Goal: Task Accomplishment & Management: Complete application form

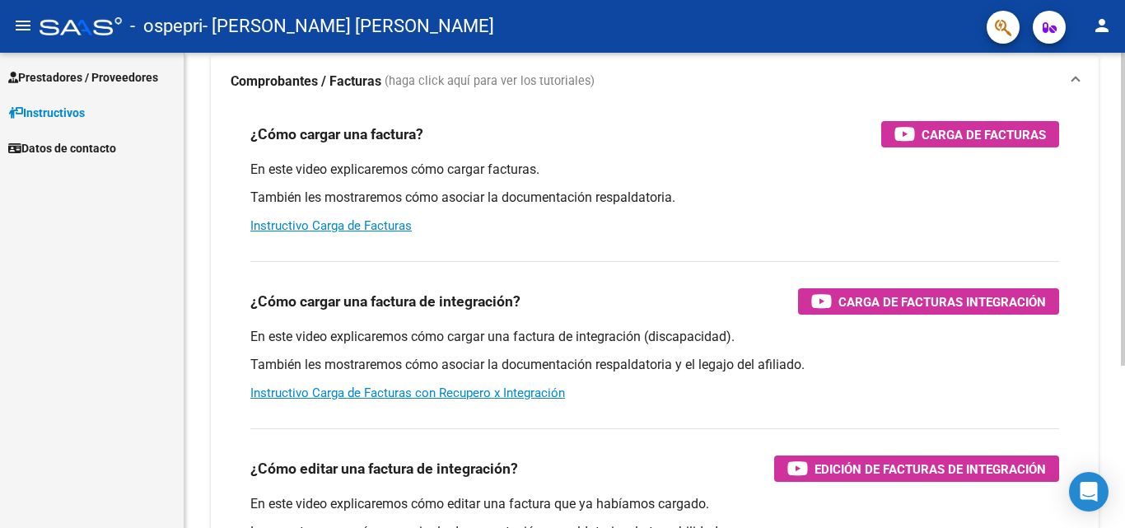
scroll to position [105, 0]
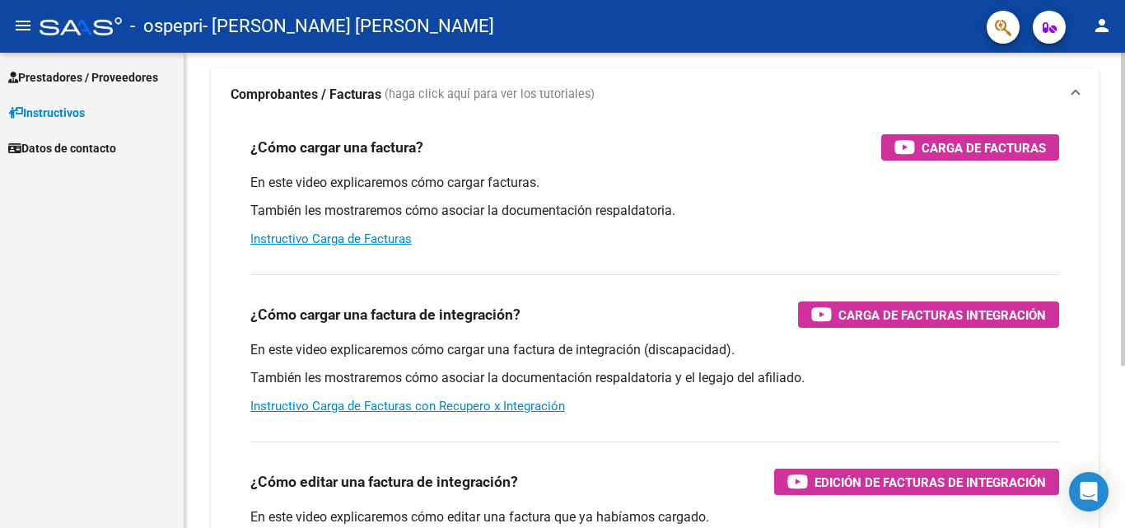
click at [1096, 241] on div "Instructivos y Video Tutoriales SAAS Centro de Ayuda - Administración de O.S. C…" at bounding box center [657, 308] width 945 height 722
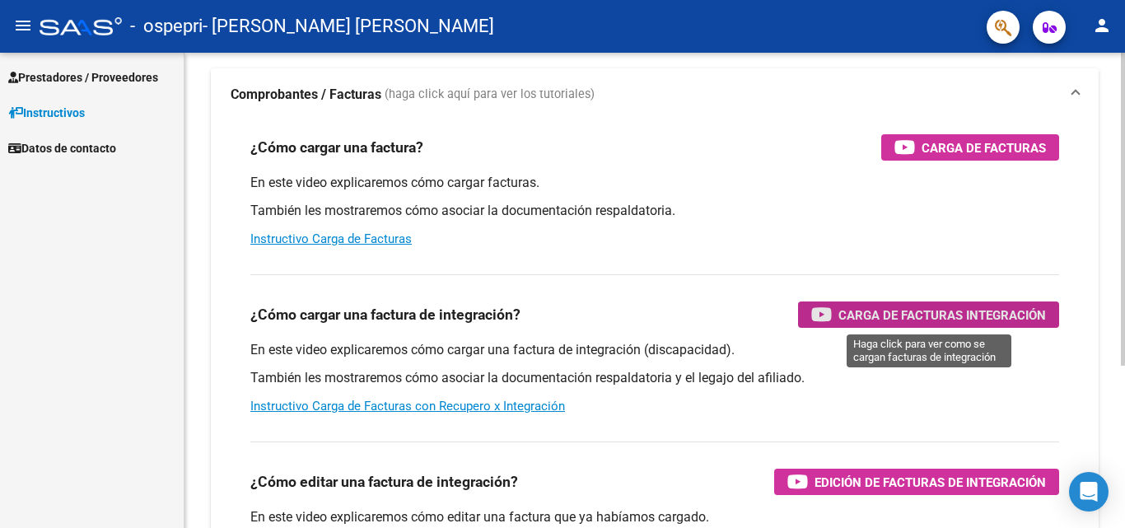
click at [979, 316] on span "Carga de Facturas Integración" at bounding box center [943, 315] width 208 height 21
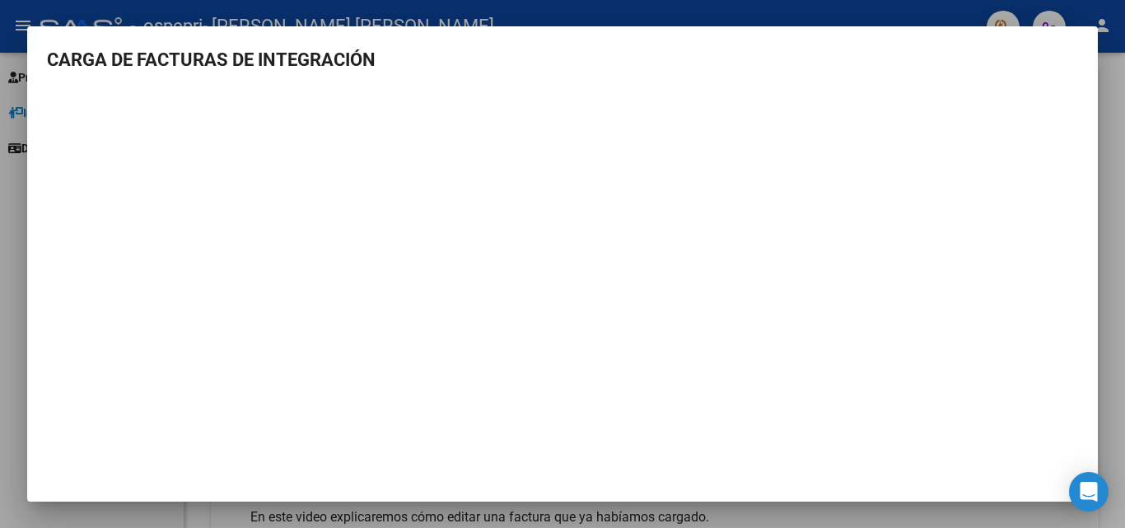
click at [1124, 143] on div at bounding box center [562, 264] width 1125 height 528
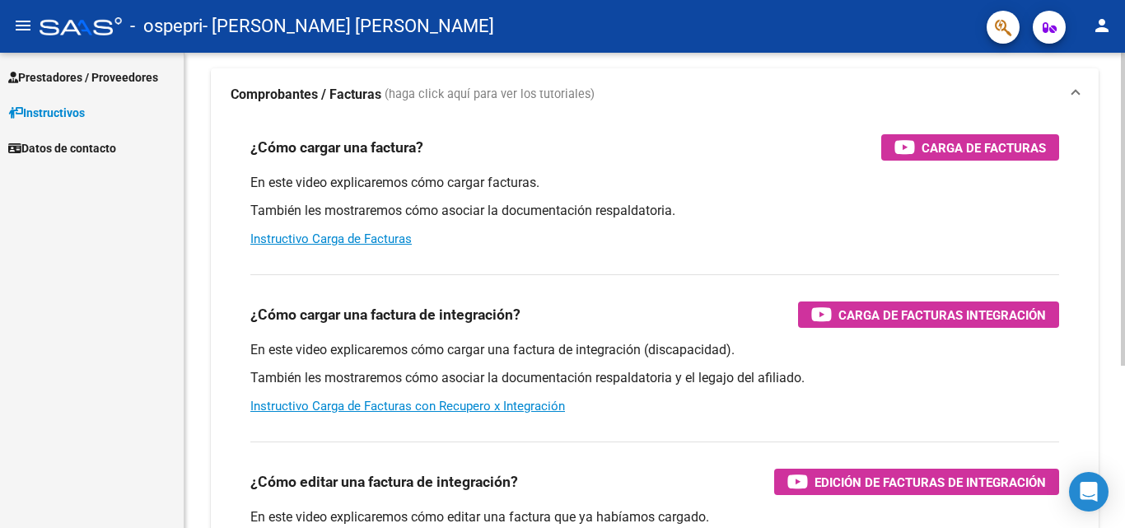
drag, startPoint x: 1120, startPoint y: 274, endPoint x: 1121, endPoint y: 230, distance: 44.5
click at [1121, 230] on div "Instructivos y Video Tutoriales SAAS Centro de Ayuda - Administración de O.S. C…" at bounding box center [657, 308] width 945 height 722
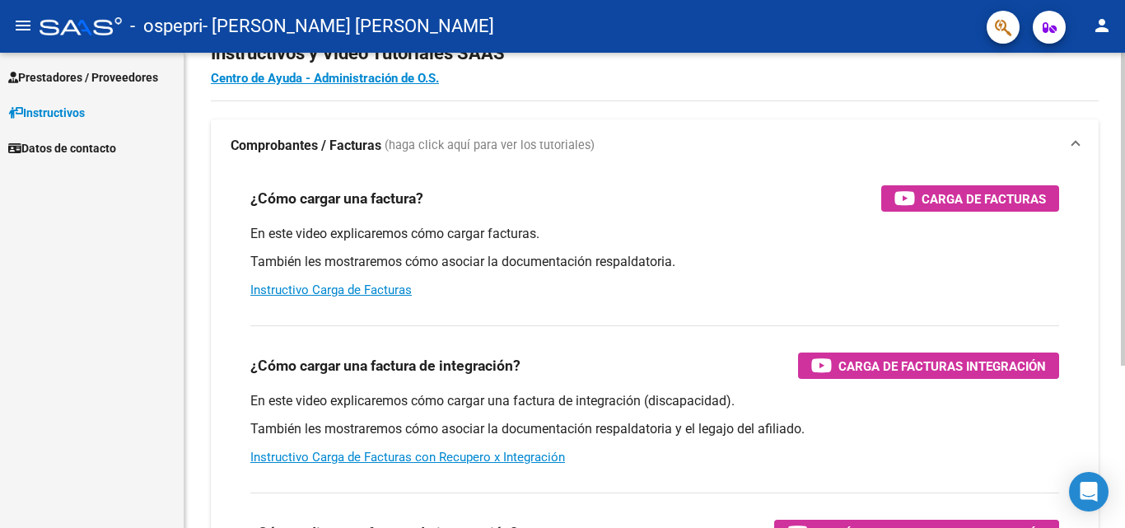
scroll to position [0, 0]
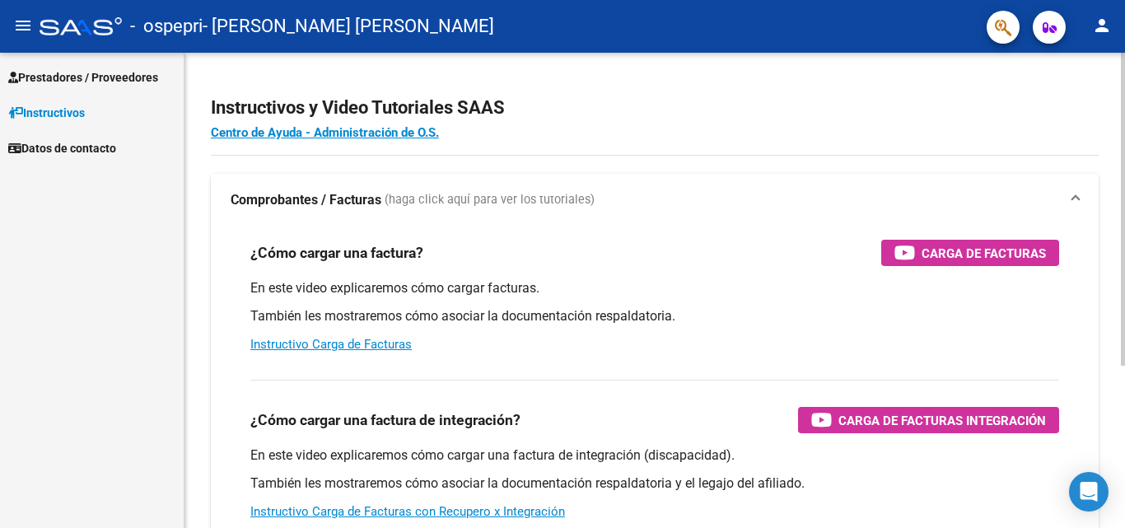
click at [1087, 104] on div "Instructivos y Video Tutoriales SAAS Centro de Ayuda - Administración de O.S. C…" at bounding box center [657, 414] width 945 height 722
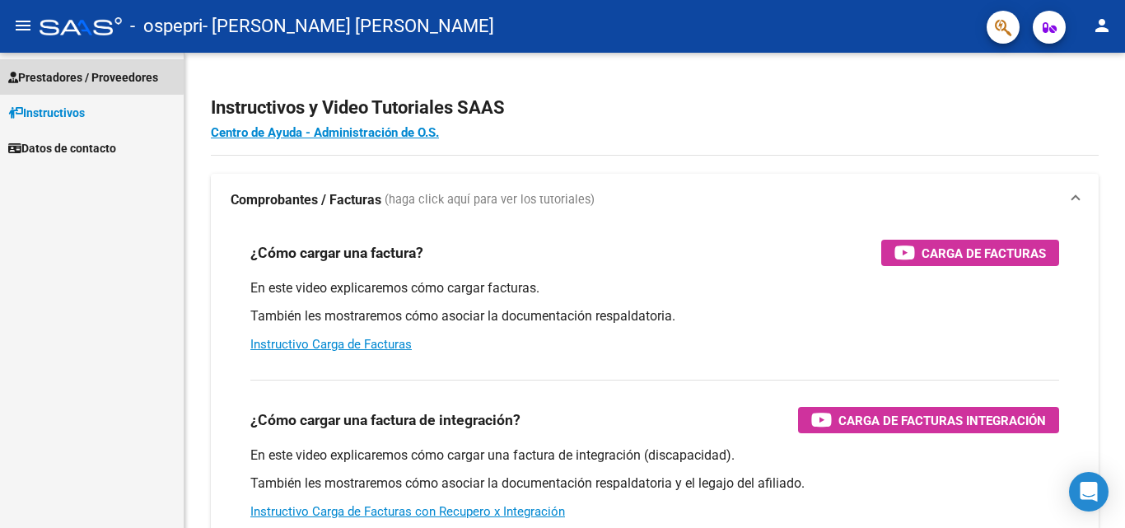
click at [77, 68] on span "Prestadores / Proveedores" at bounding box center [83, 77] width 150 height 18
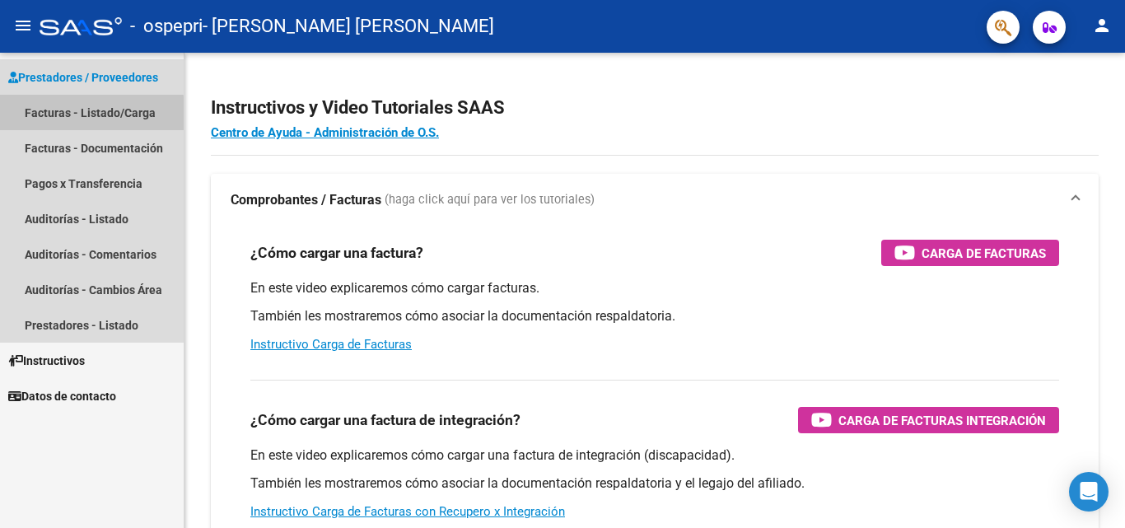
click at [69, 115] on link "Facturas - Listado/Carga" at bounding box center [92, 112] width 184 height 35
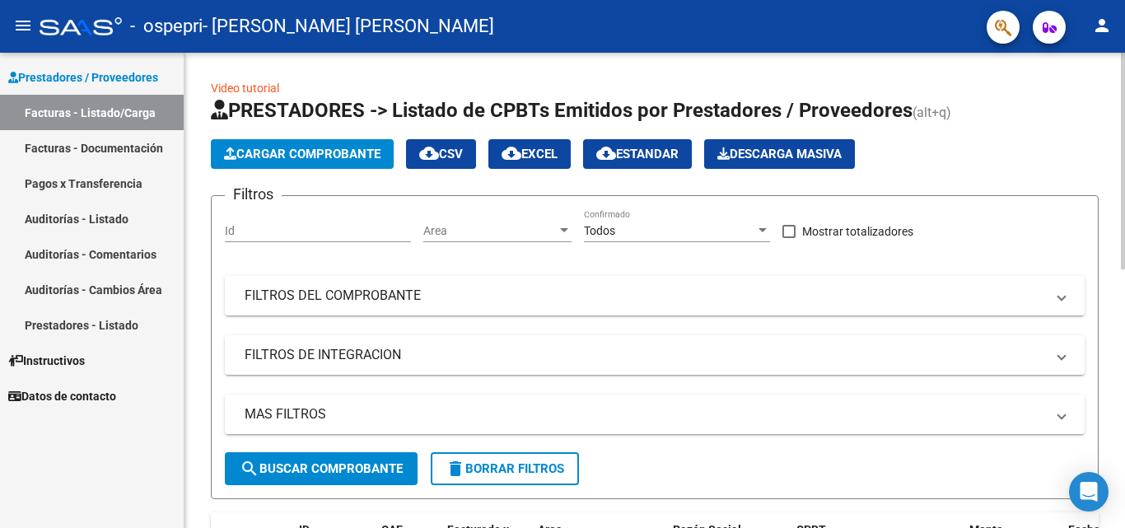
click at [330, 179] on app-list-header "PRESTADORES -> Listado de CPBTs Emitidos por Prestadores / Proveedores (alt+q) …" at bounding box center [655, 298] width 888 height 402
click at [323, 151] on span "Cargar Comprobante" at bounding box center [302, 154] width 157 height 15
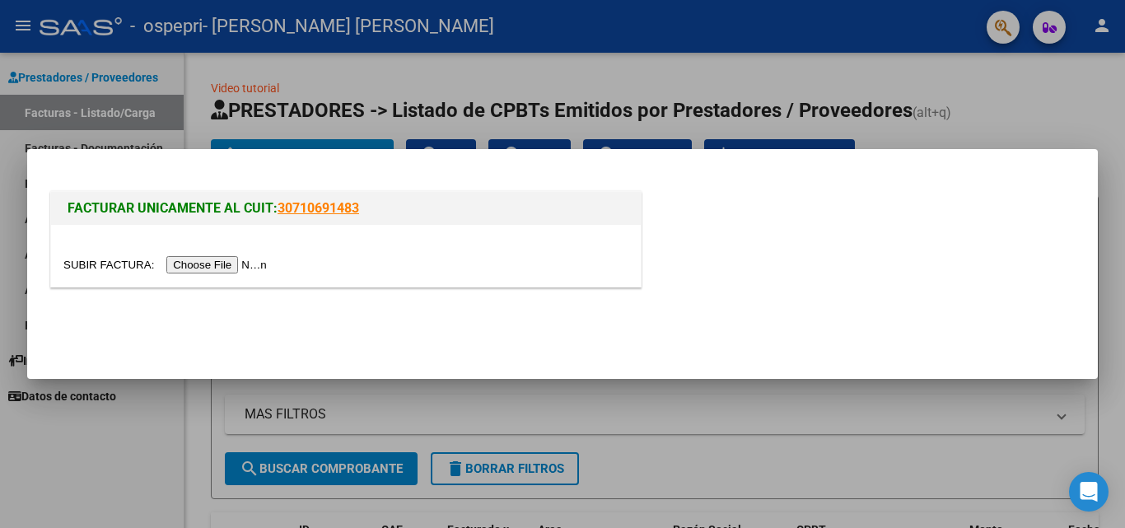
click at [144, 437] on div at bounding box center [562, 264] width 1125 height 528
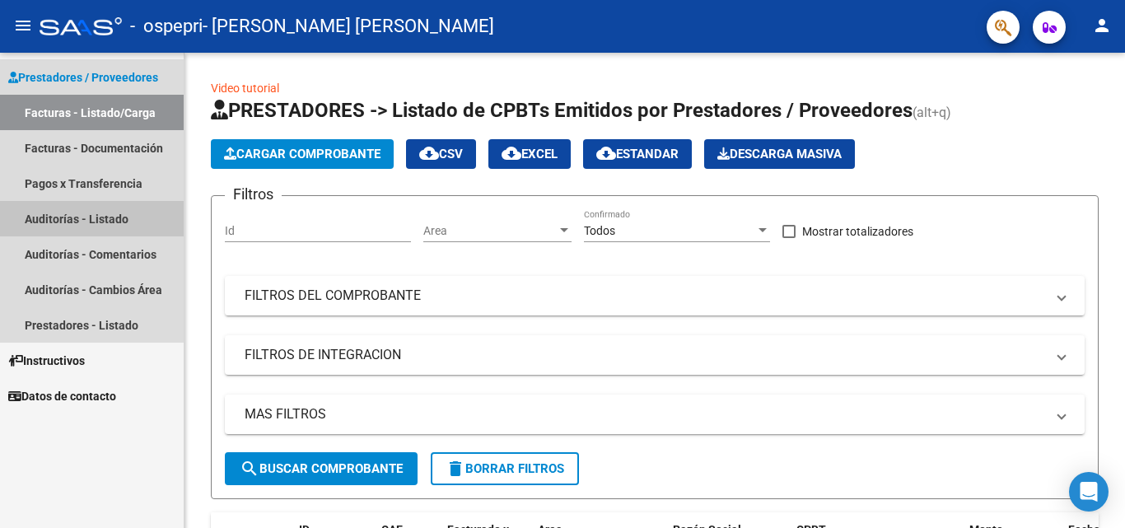
click at [101, 215] on link "Auditorías - Listado" at bounding box center [92, 218] width 184 height 35
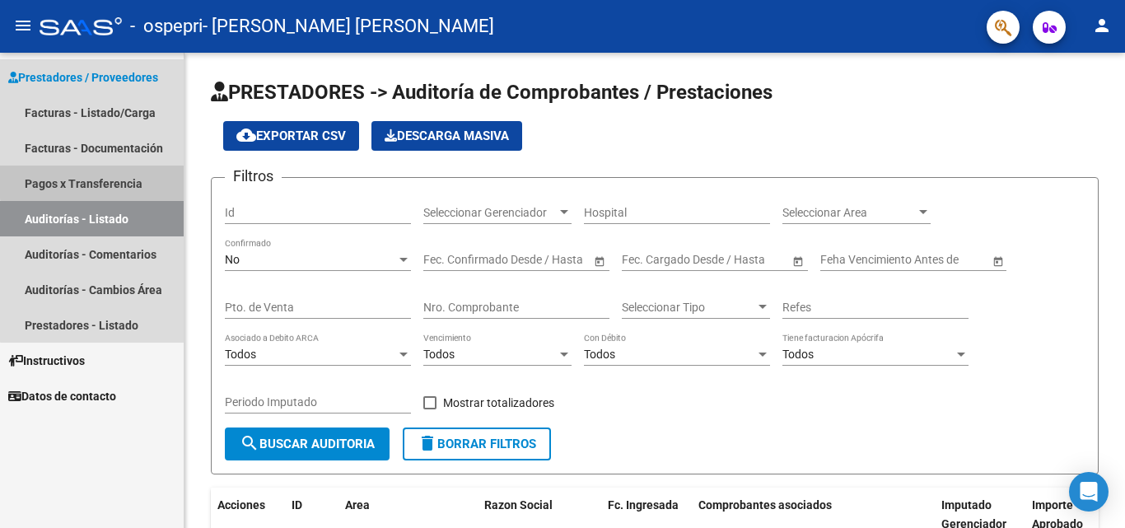
click at [106, 180] on link "Pagos x Transferencia" at bounding box center [92, 183] width 184 height 35
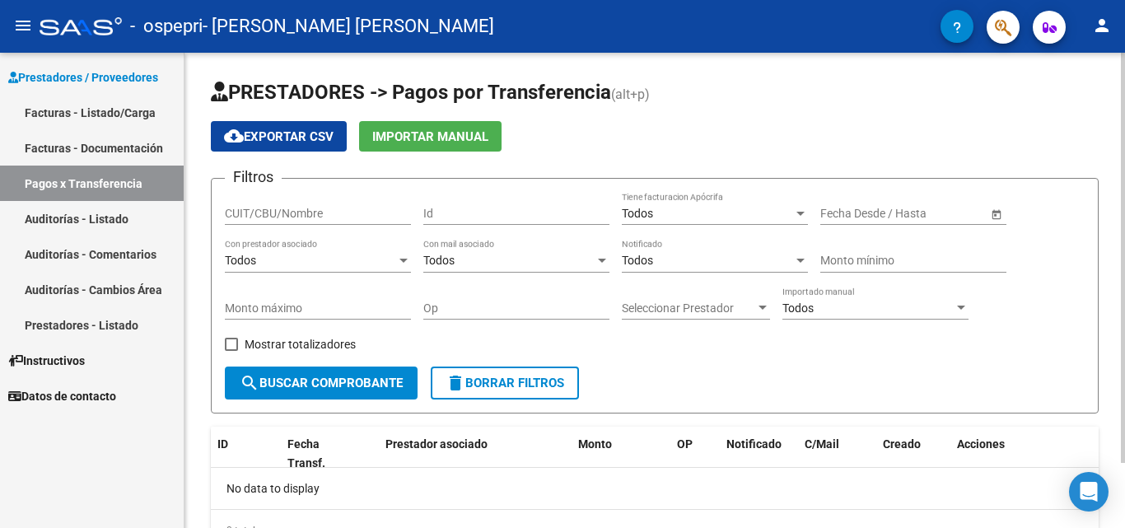
click at [268, 213] on input "CUIT/CBU/Nombre" at bounding box center [318, 214] width 186 height 14
click at [718, 210] on div "Todos" at bounding box center [707, 214] width 171 height 14
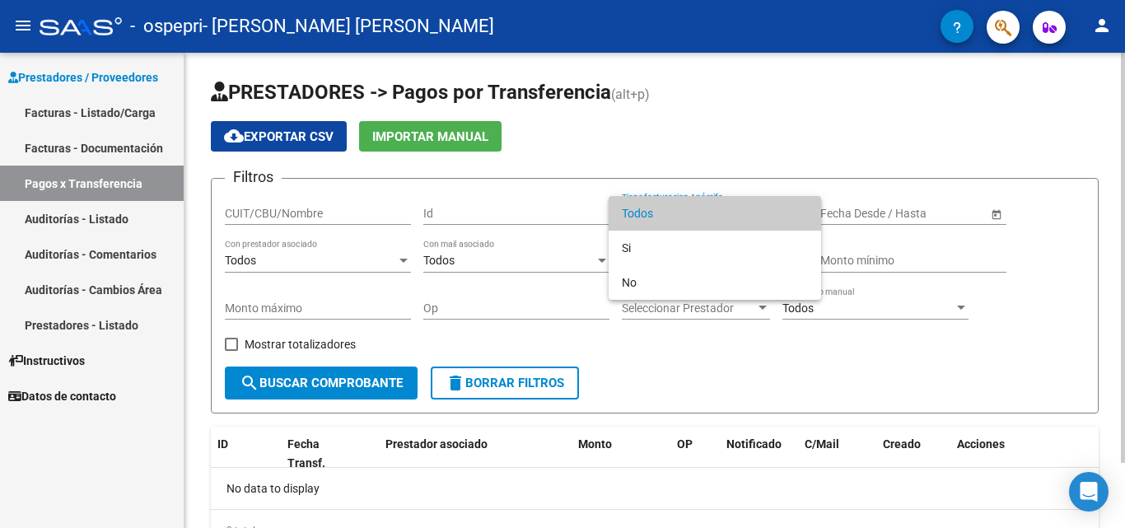
click at [718, 210] on span "Todos" at bounding box center [715, 213] width 186 height 35
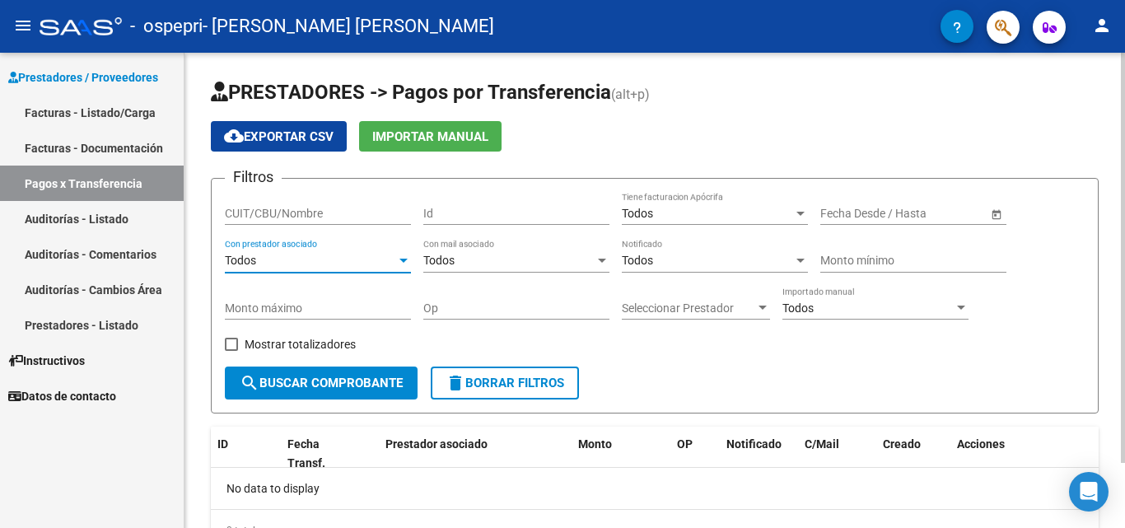
click at [398, 259] on div at bounding box center [403, 261] width 15 height 13
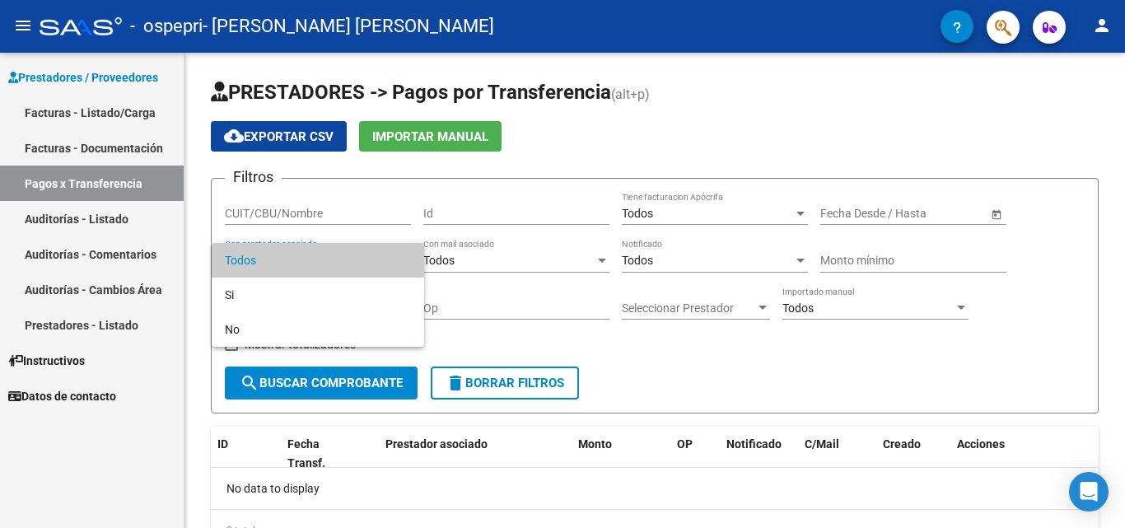
click at [398, 256] on span "Todos" at bounding box center [318, 260] width 186 height 35
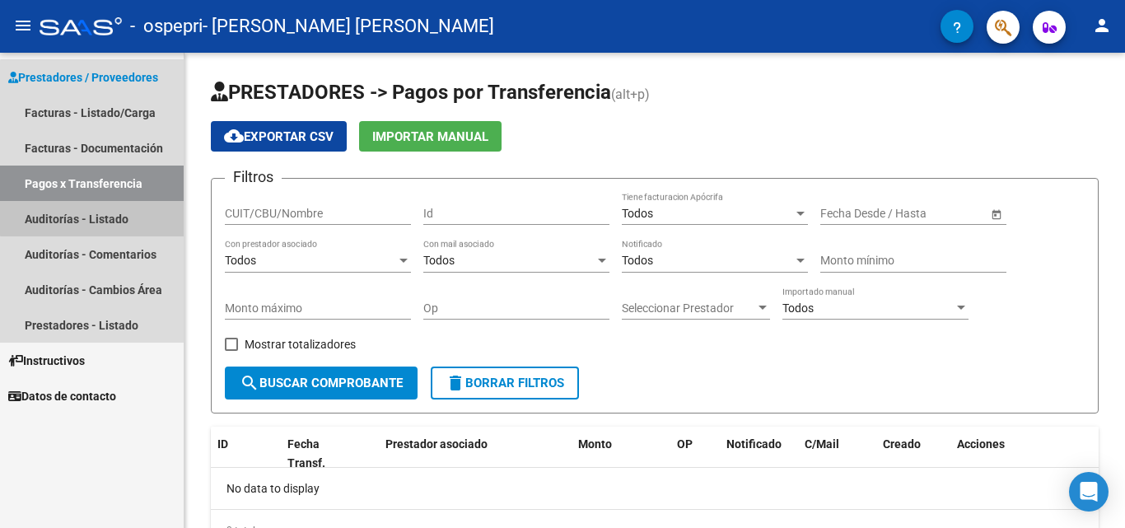
click at [112, 217] on link "Auditorías - Listado" at bounding box center [92, 218] width 184 height 35
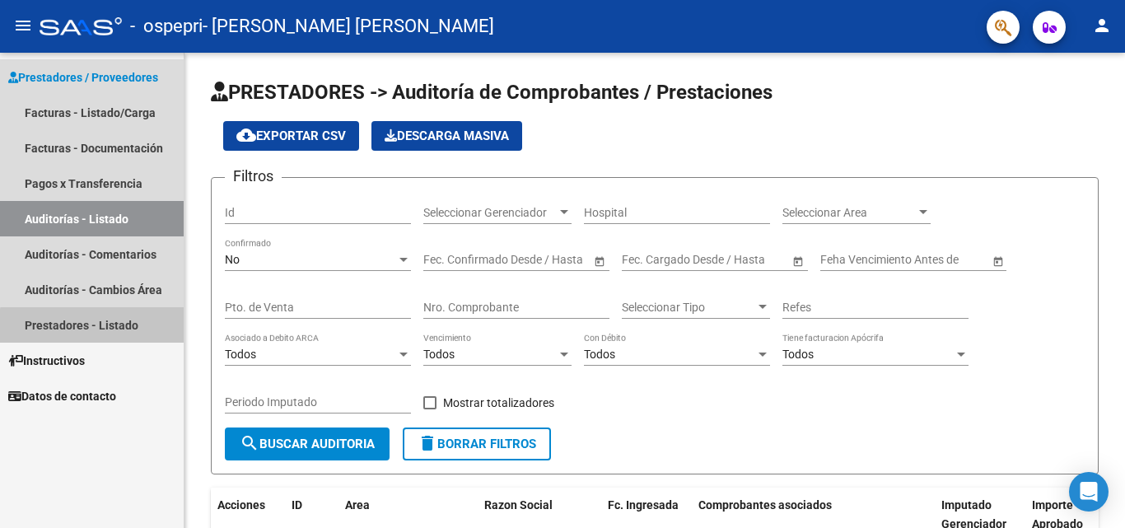
click at [110, 335] on link "Prestadores - Listado" at bounding box center [92, 324] width 184 height 35
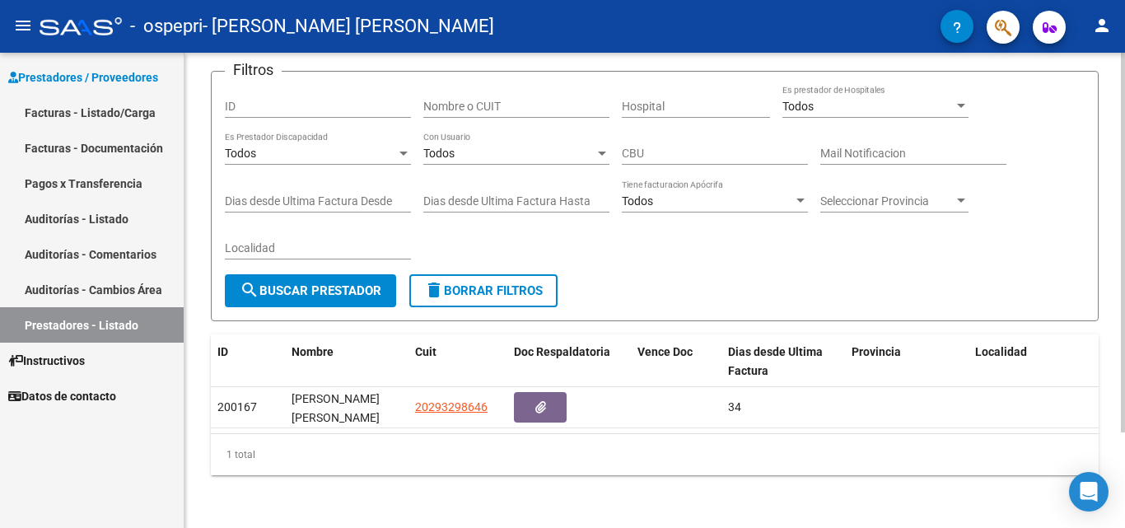
scroll to position [119, 0]
click at [1124, 356] on div at bounding box center [1123, 338] width 4 height 380
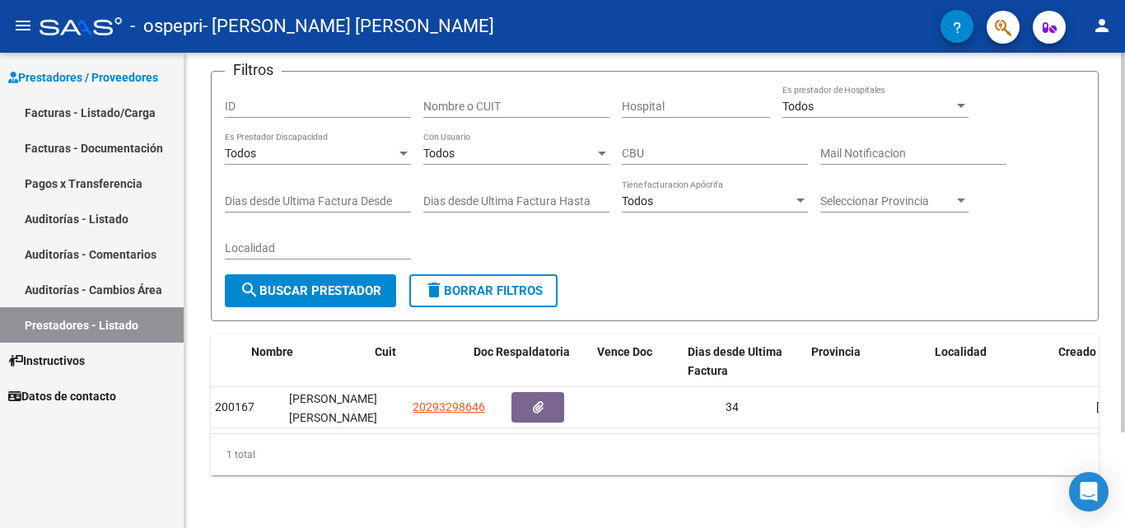
scroll to position [0, 0]
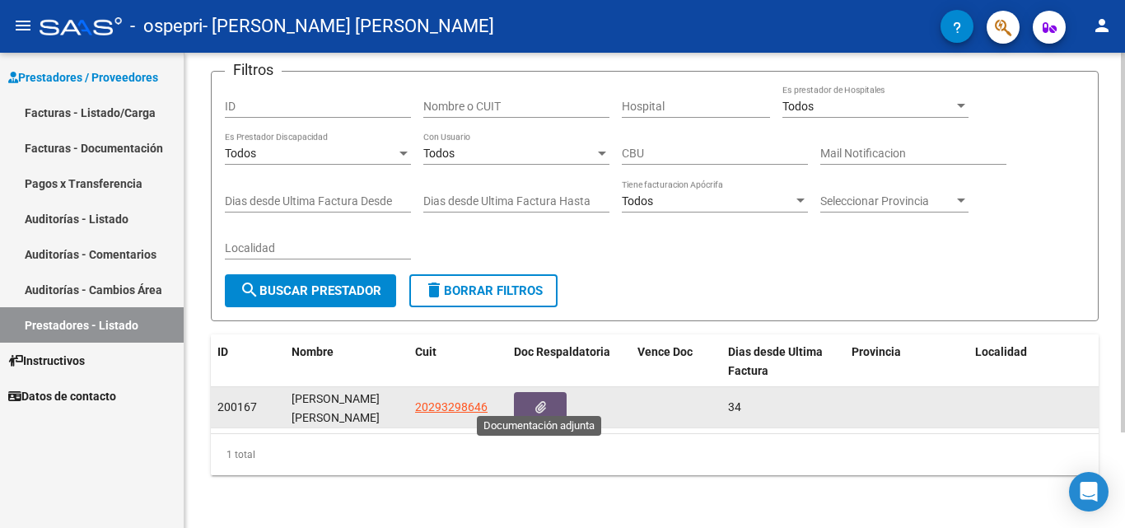
click at [540, 402] on button "button" at bounding box center [540, 407] width 53 height 30
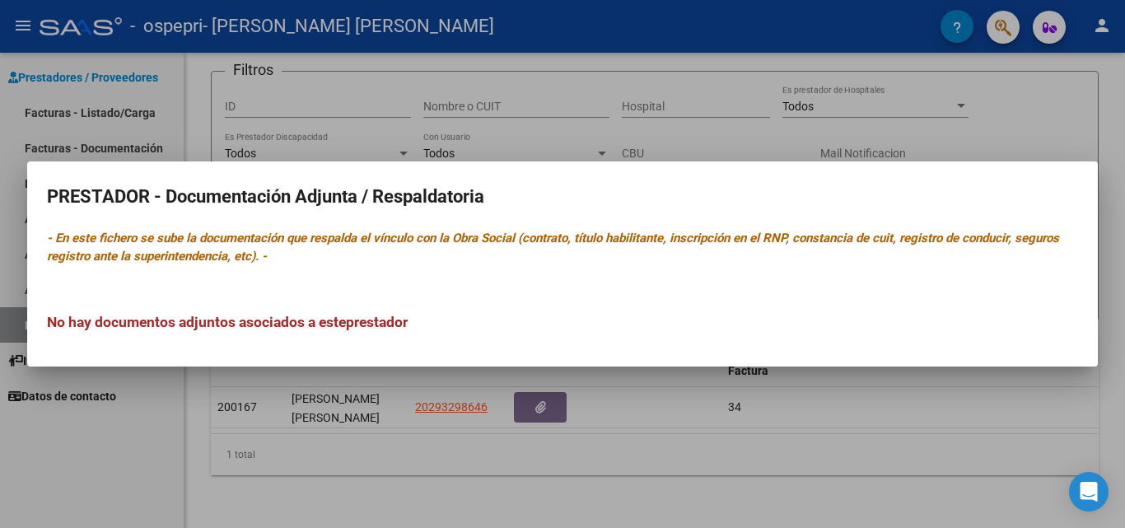
click at [512, 477] on div at bounding box center [562, 264] width 1125 height 528
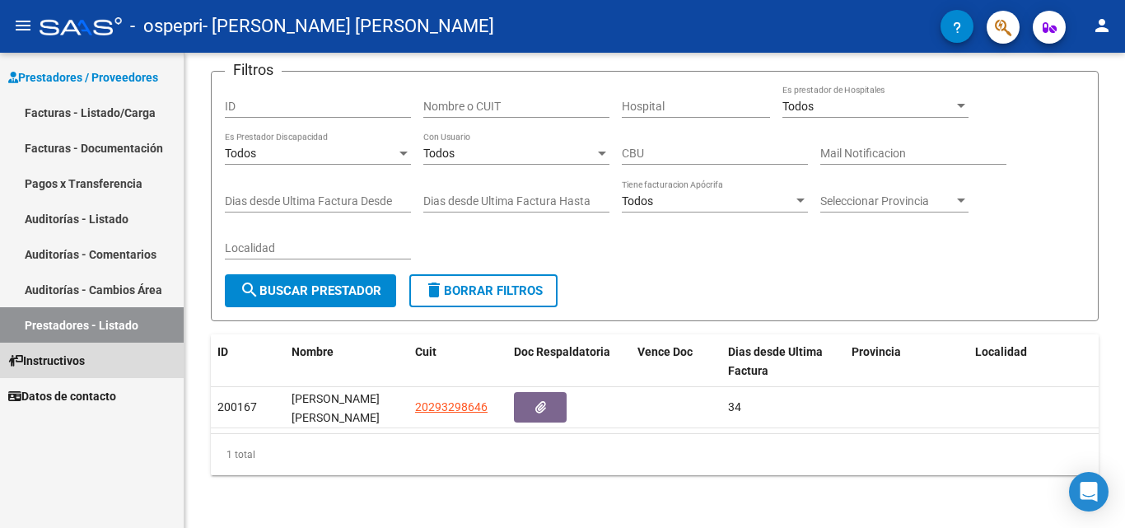
click at [129, 362] on link "Instructivos" at bounding box center [92, 360] width 184 height 35
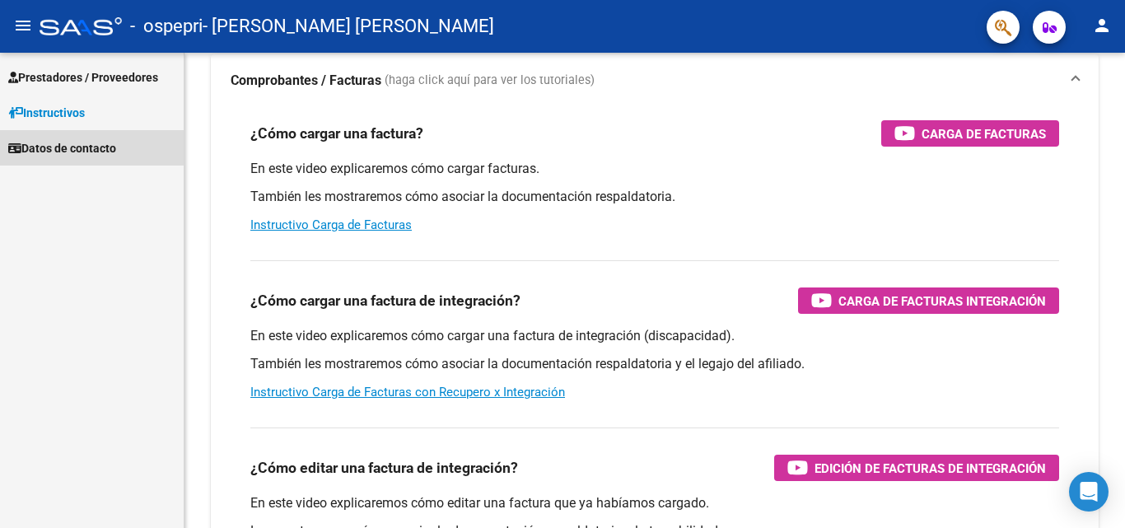
click at [110, 147] on span "Datos de contacto" at bounding box center [62, 148] width 108 height 18
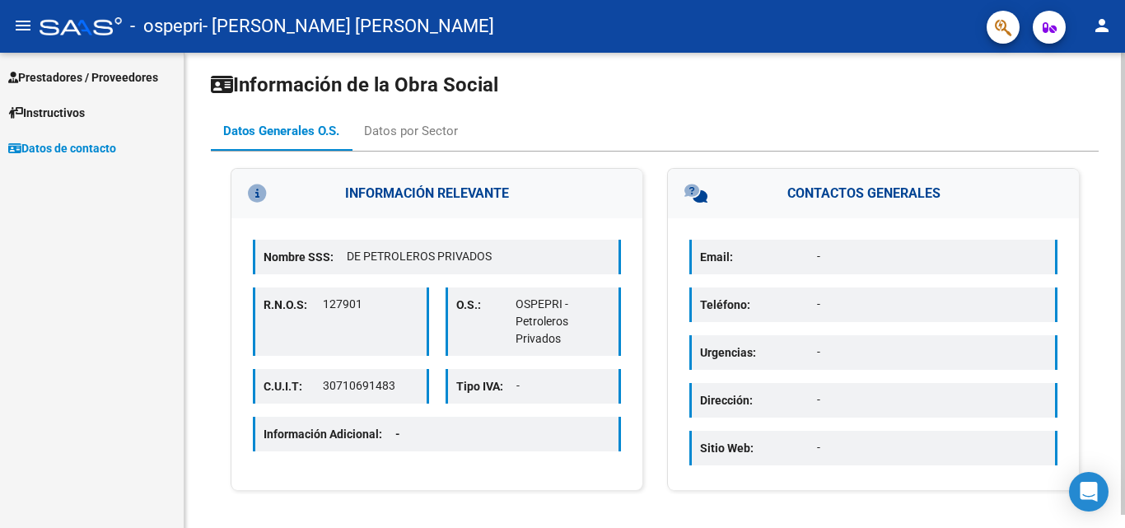
scroll to position [13, 0]
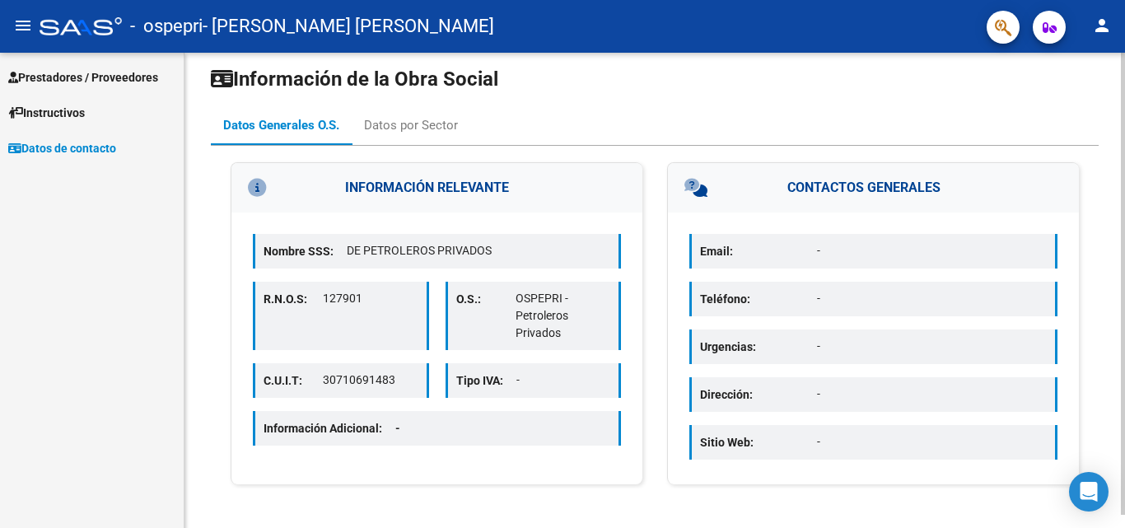
click at [1117, 233] on div "Información de la Obra Social Datos Generales O.S. Datos por Sector INFORMACIÓN…" at bounding box center [657, 284] width 945 height 489
click at [372, 112] on div "Datos por Sector" at bounding box center [411, 125] width 119 height 40
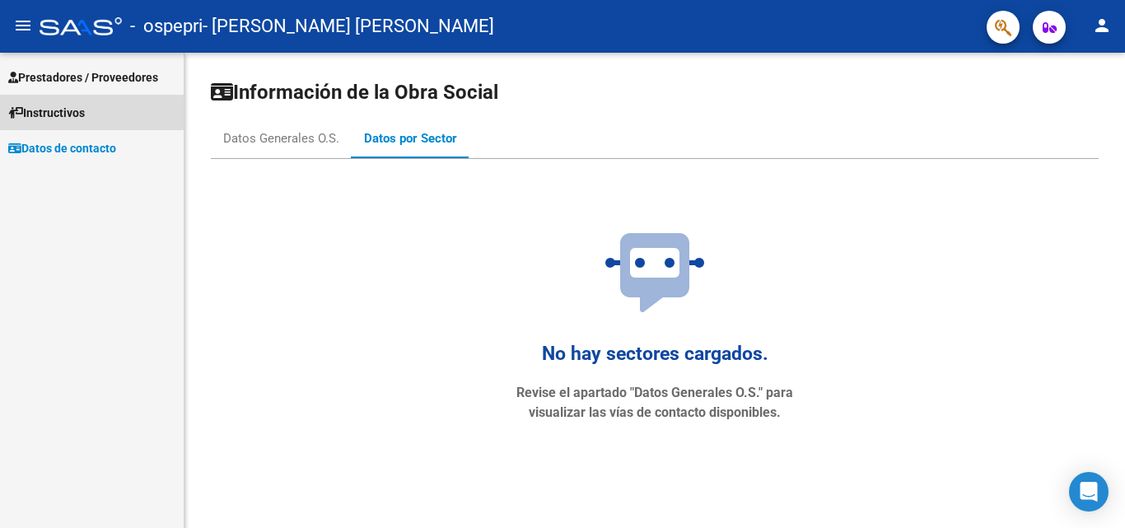
click at [110, 95] on link "Instructivos" at bounding box center [92, 112] width 184 height 35
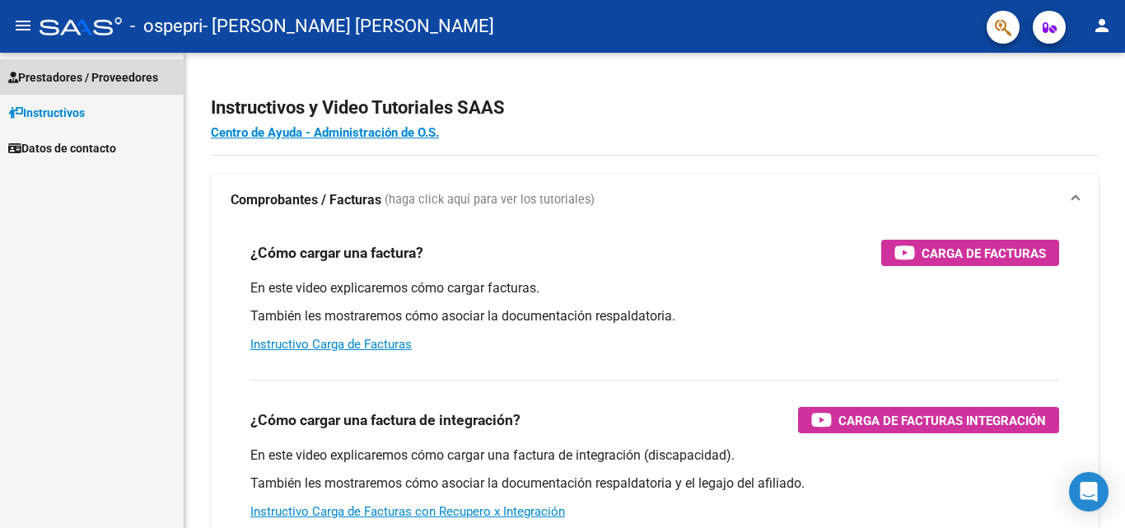
click at [110, 72] on span "Prestadores / Proveedores" at bounding box center [83, 77] width 150 height 18
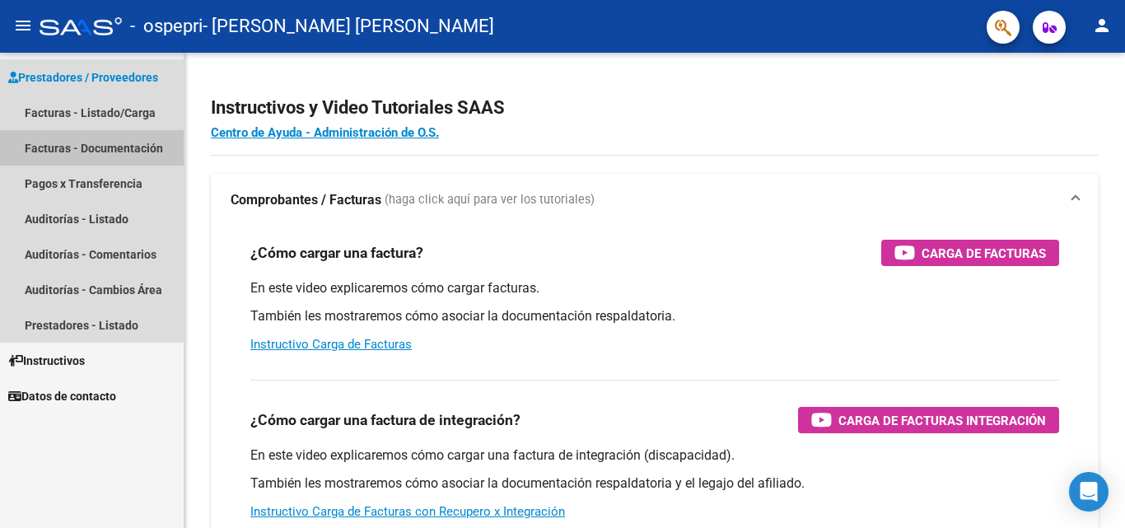
click at [98, 141] on link "Facturas - Documentación" at bounding box center [92, 147] width 184 height 35
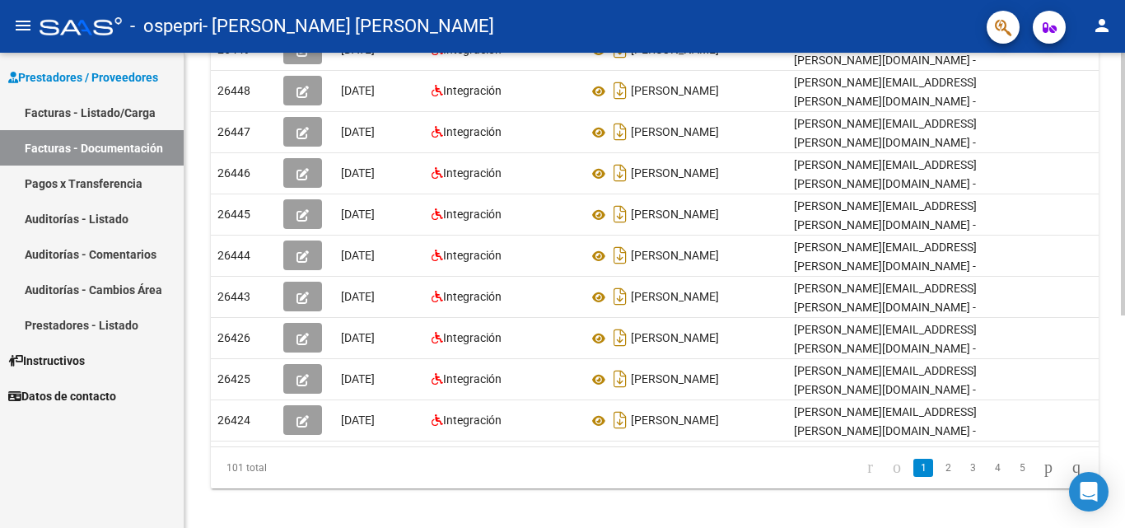
scroll to position [384, 0]
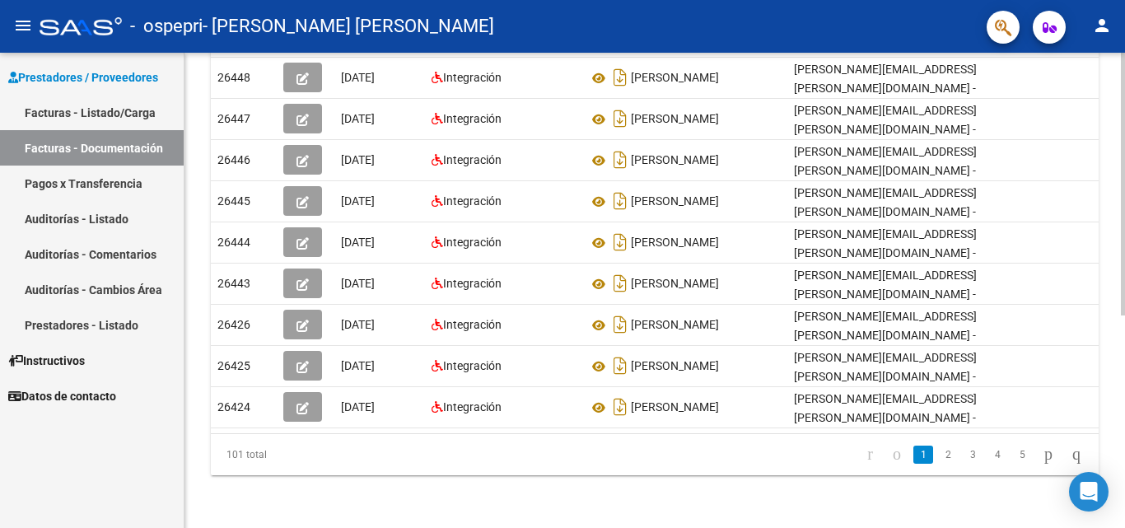
click at [1110, 476] on div "PRESTADORES -> Comprobantes - Documentación Respaldatoria cloud_download Export…" at bounding box center [657, 105] width 945 height 846
click at [1106, 399] on div "PRESTADORES -> Comprobantes - Documentación Respaldatoria cloud_download Export…" at bounding box center [657, 105] width 945 height 846
click at [1070, 451] on icon "go to last page" at bounding box center [1076, 454] width 13 height 20
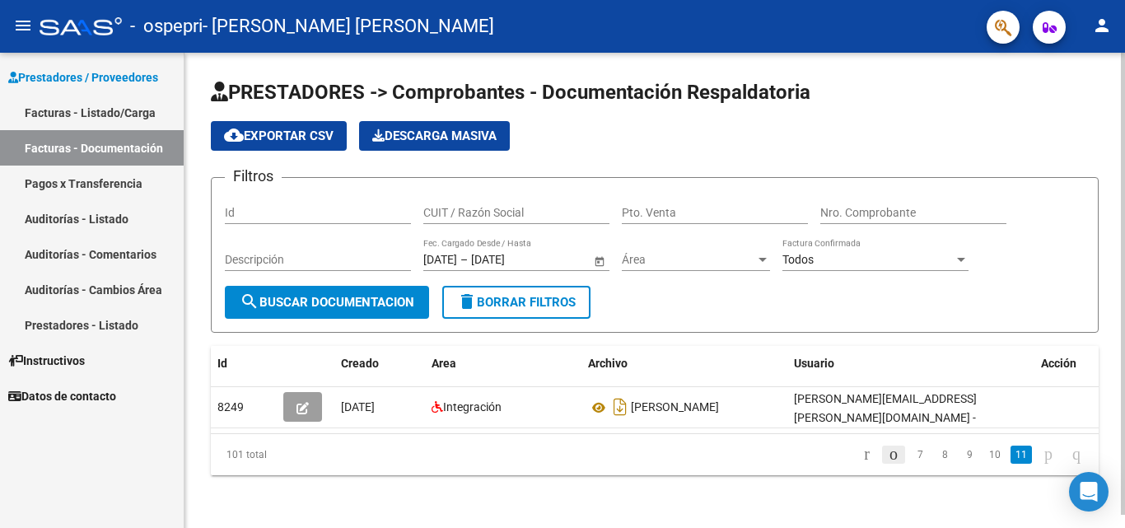
click at [887, 454] on icon "go to previous page" at bounding box center [893, 454] width 13 height 20
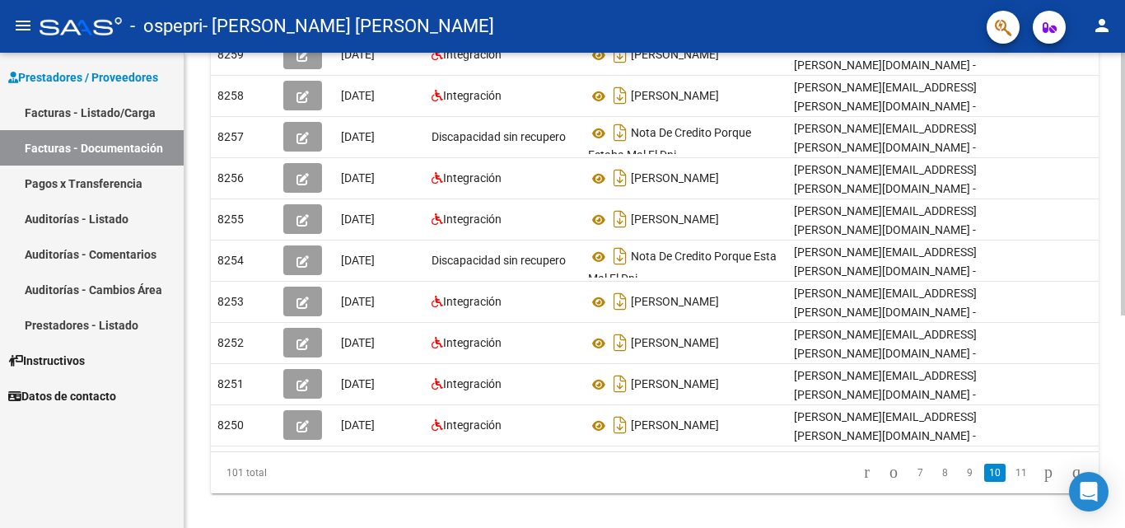
scroll to position [384, 0]
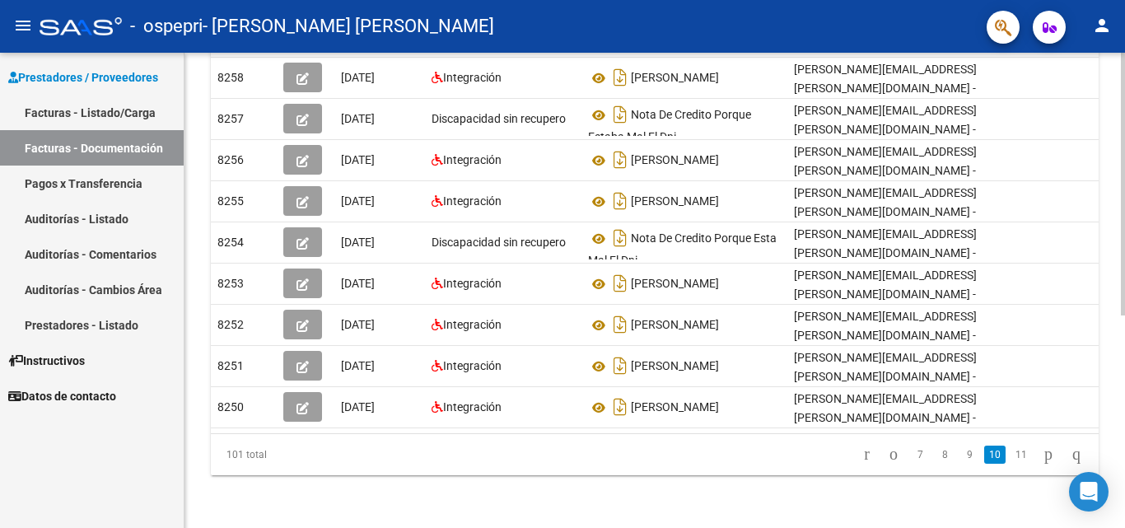
click at [1120, 516] on div "PRESTADORES -> Comprobantes - Documentación Respaldatoria cloud_download Export…" at bounding box center [657, 105] width 945 height 846
click at [887, 456] on icon "go to previous page" at bounding box center [893, 454] width 13 height 20
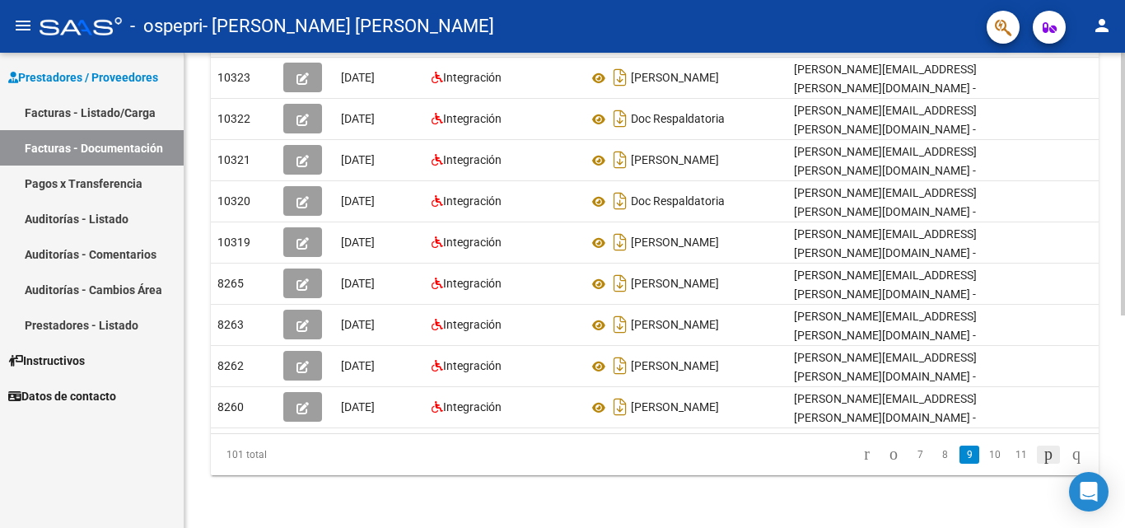
click at [1047, 454] on link "go to next page" at bounding box center [1048, 455] width 23 height 18
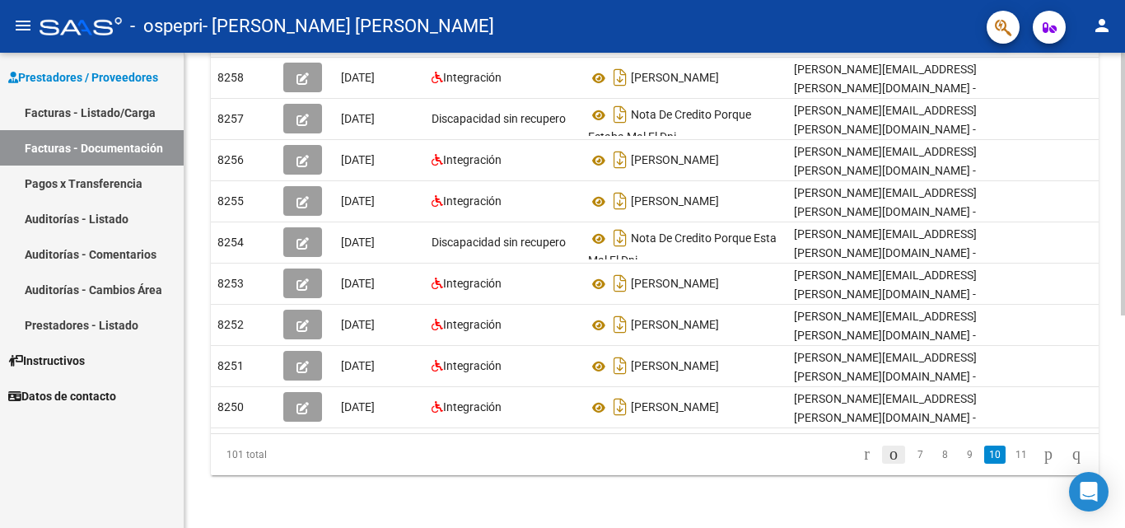
click at [887, 454] on icon "go to previous page" at bounding box center [893, 454] width 13 height 20
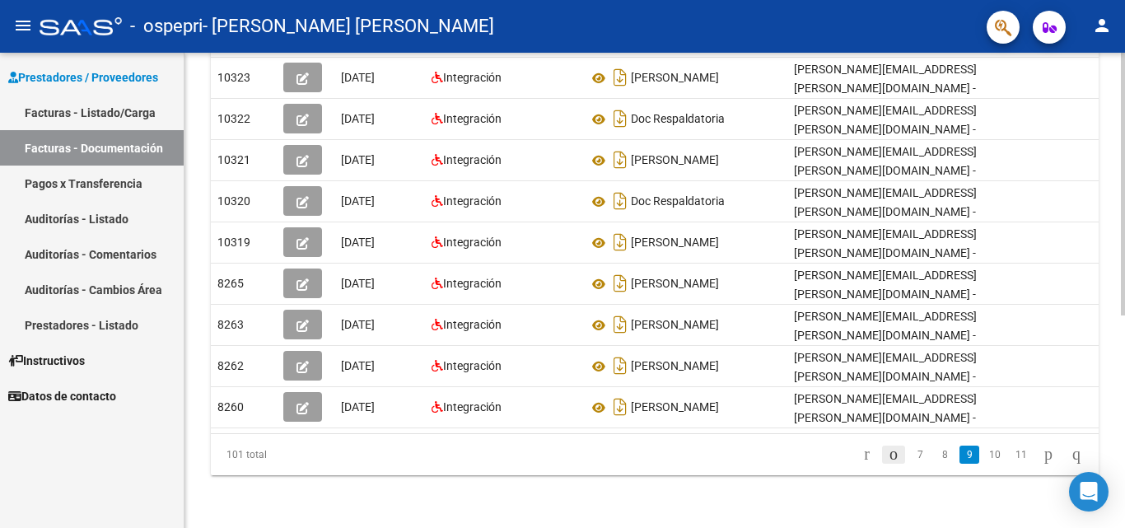
click at [887, 457] on icon "go to previous page" at bounding box center [893, 454] width 13 height 20
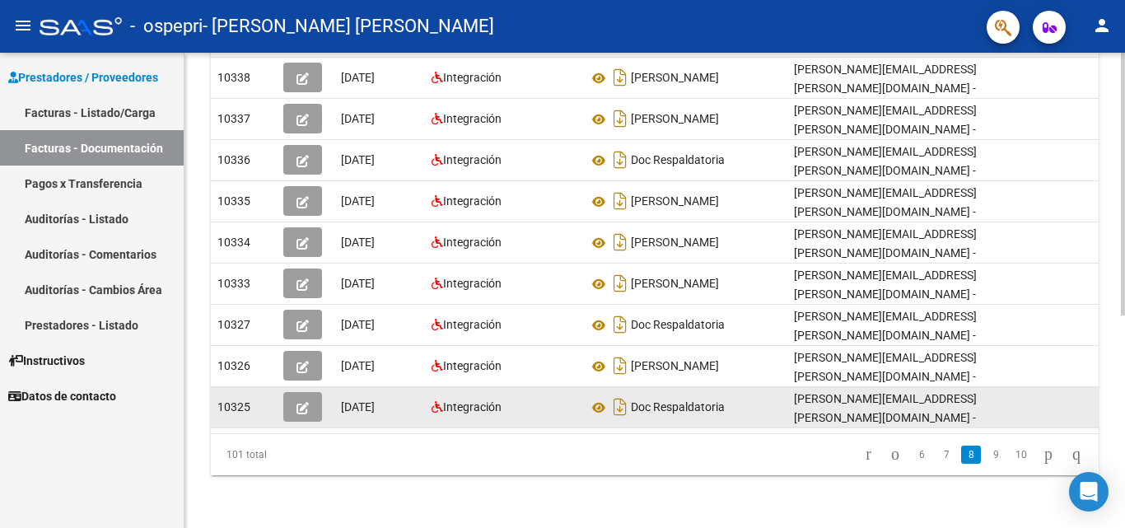
click at [739, 407] on div "Doc Respaldatoria" at bounding box center [684, 407] width 193 height 26
click at [642, 401] on span "Doc Respaldatoria" at bounding box center [678, 407] width 94 height 13
click at [601, 398] on icon at bounding box center [598, 408] width 21 height 20
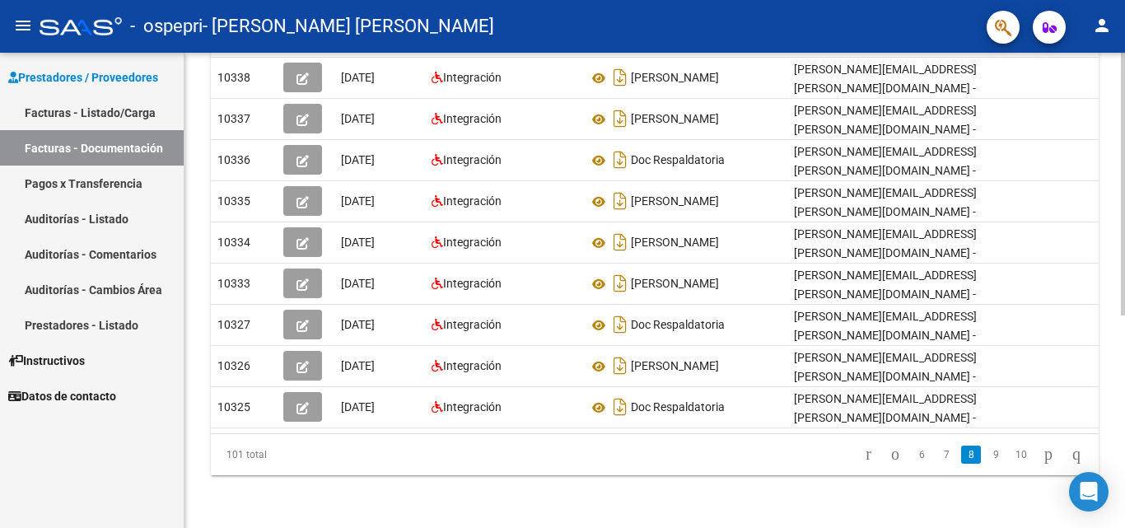
click at [1110, 330] on div "PRESTADORES -> Comprobantes - Documentación Respaldatoria cloud_download Export…" at bounding box center [657, 105] width 945 height 846
click at [889, 458] on icon "go to previous page" at bounding box center [895, 454] width 13 height 20
click at [865, 452] on icon "go to first page" at bounding box center [870, 454] width 11 height 20
click at [938, 453] on link "2" at bounding box center [948, 455] width 20 height 18
click at [939, 459] on link "2" at bounding box center [948, 455] width 20 height 18
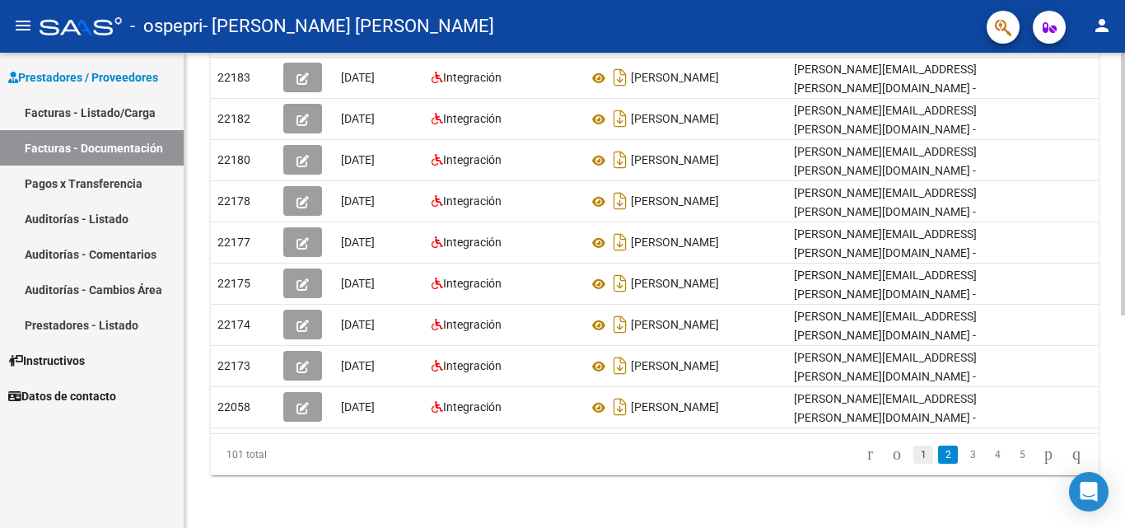
click at [914, 459] on link "1" at bounding box center [924, 455] width 20 height 18
click at [938, 451] on link "2" at bounding box center [948, 455] width 20 height 18
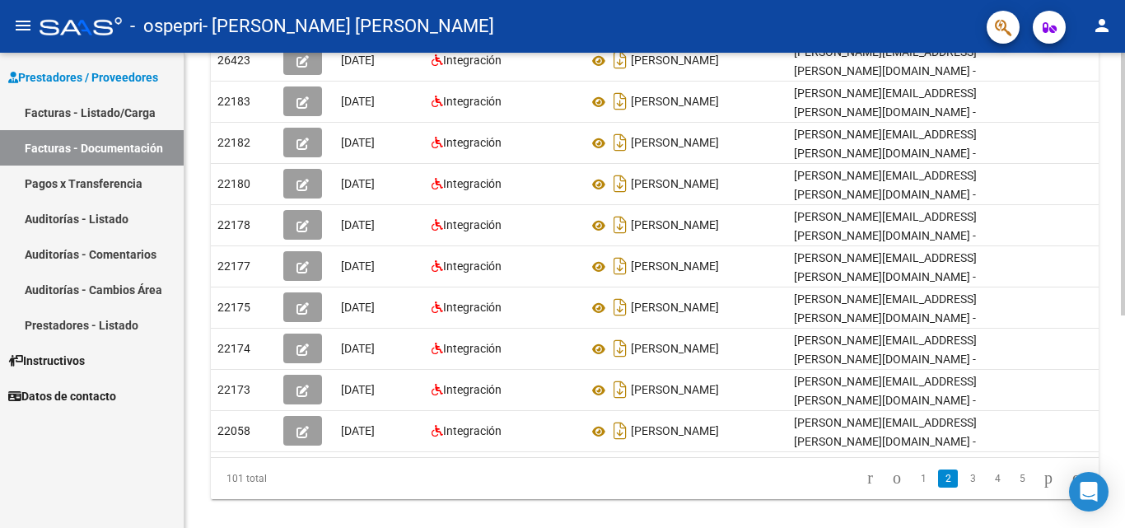
scroll to position [353, 0]
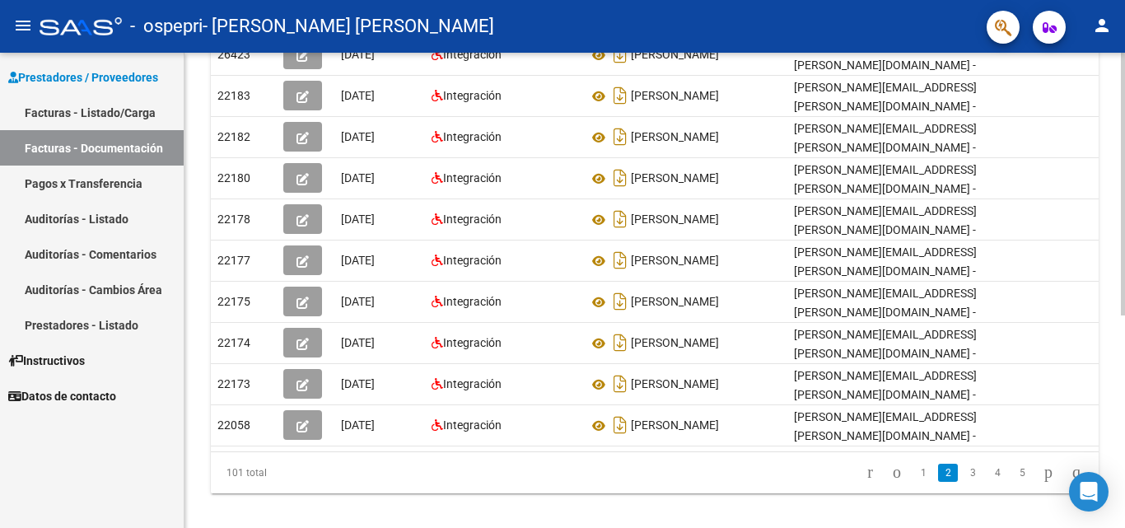
click at [1118, 353] on div "PRESTADORES -> Comprobantes - Documentación Respaldatoria cloud_download Export…" at bounding box center [657, 123] width 945 height 846
click at [963, 482] on link "3" at bounding box center [973, 473] width 20 height 18
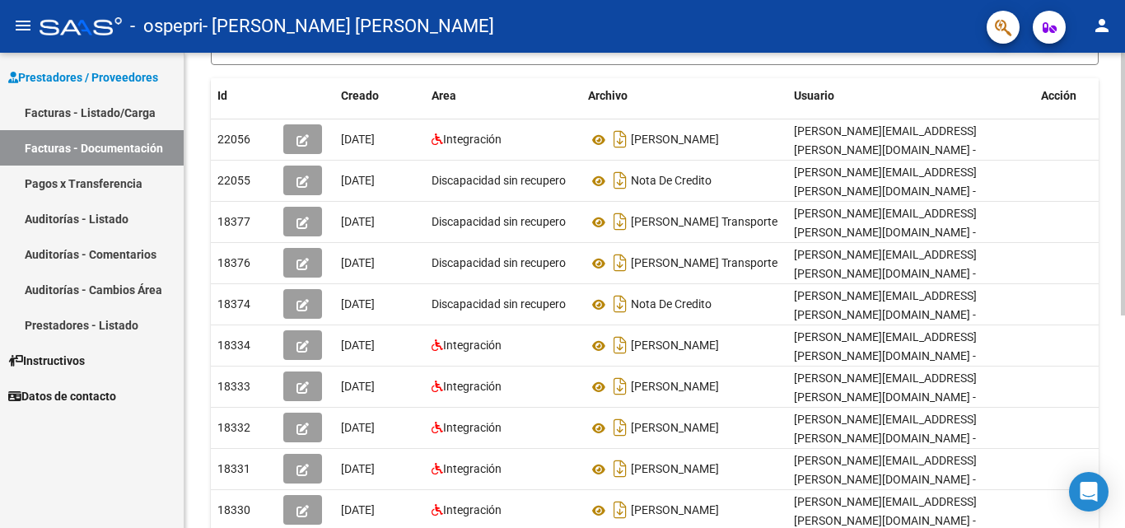
click at [1115, 315] on div "PRESTADORES -> Comprobantes - Documentación Respaldatoria cloud_download Export…" at bounding box center [657, 208] width 945 height 846
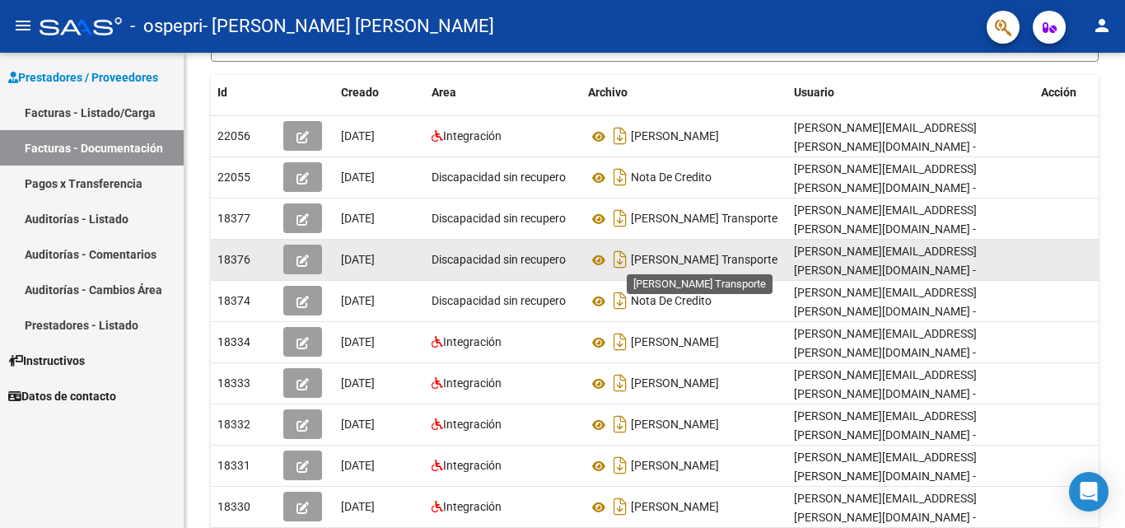
click at [695, 263] on span "[PERSON_NAME] Transporte" at bounding box center [704, 260] width 147 height 13
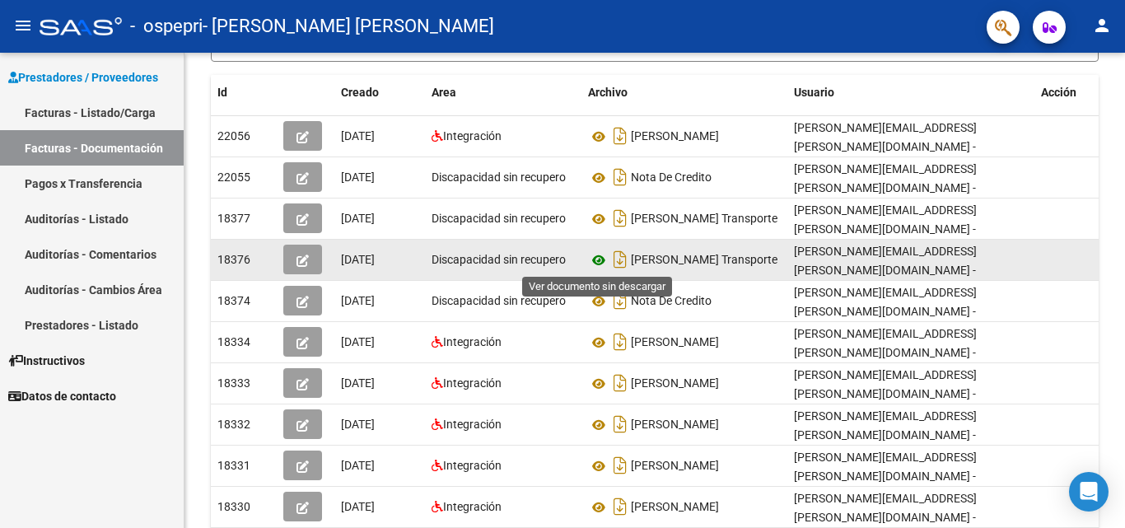
click at [607, 257] on icon at bounding box center [598, 260] width 21 height 20
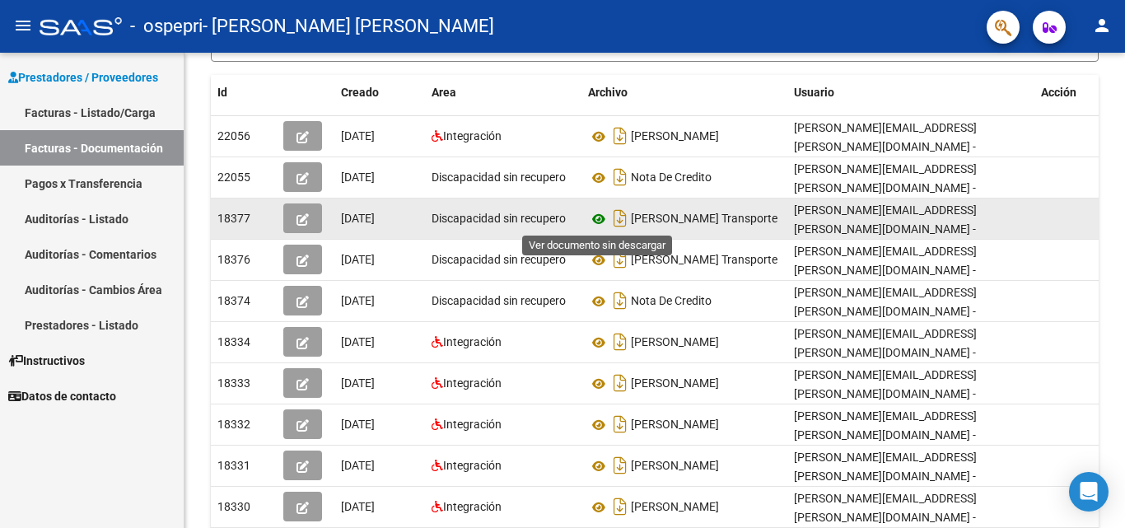
click at [599, 224] on icon at bounding box center [598, 219] width 21 height 20
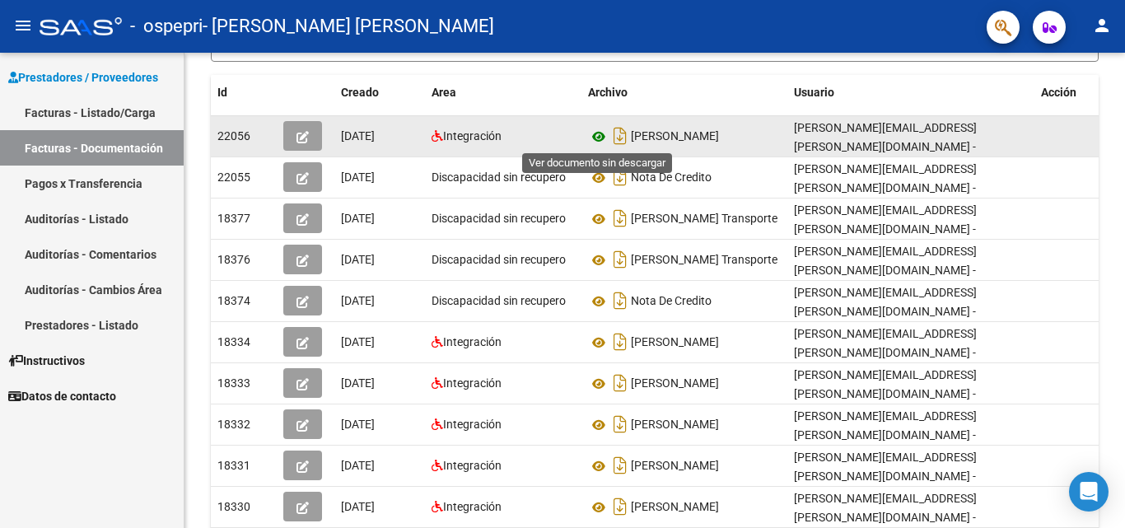
click at [602, 130] on icon at bounding box center [598, 137] width 21 height 20
click at [593, 134] on icon at bounding box center [598, 137] width 21 height 20
click at [370, 129] on span "[DATE]" at bounding box center [358, 135] width 34 height 13
click at [318, 141] on button "button" at bounding box center [302, 136] width 39 height 30
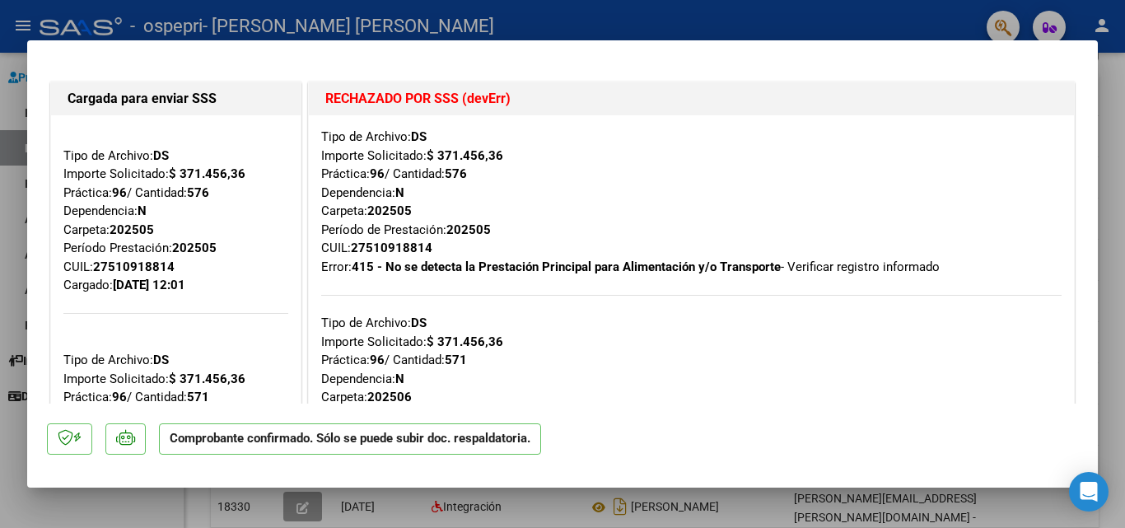
click at [1118, 166] on div at bounding box center [562, 264] width 1125 height 528
type input "$ 0,00"
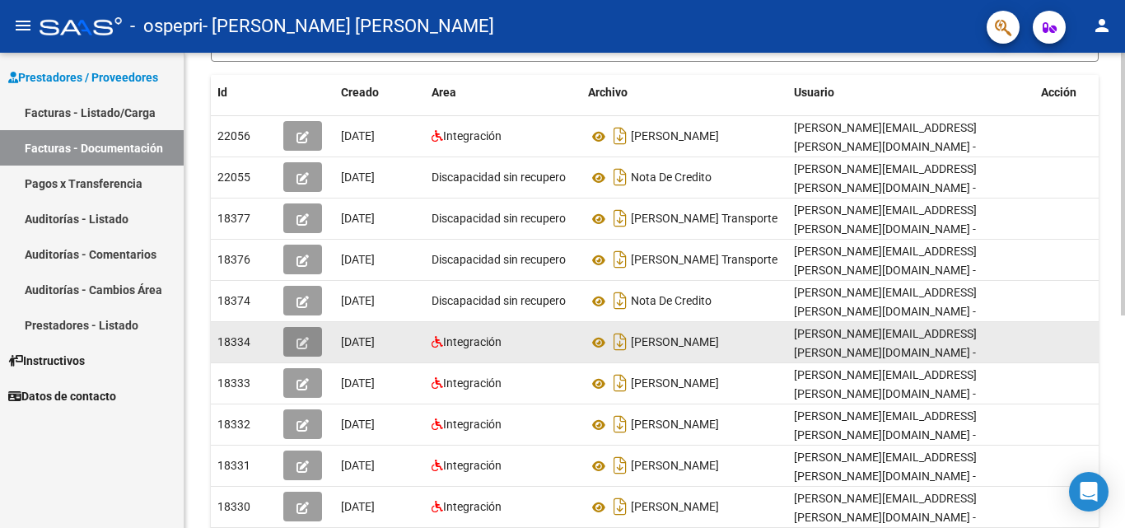
click at [316, 340] on button "button" at bounding box center [302, 342] width 39 height 30
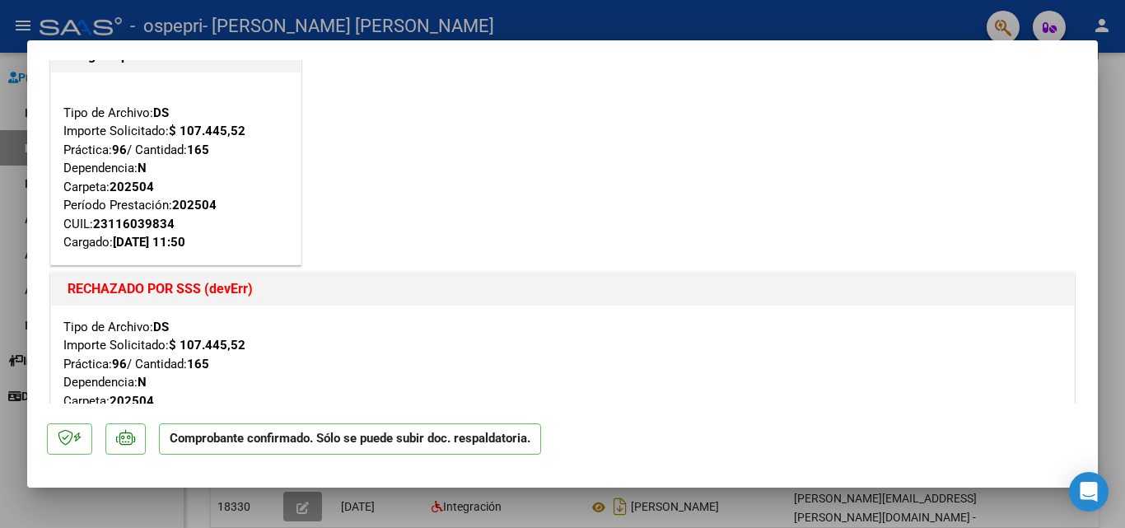
scroll to position [0, 0]
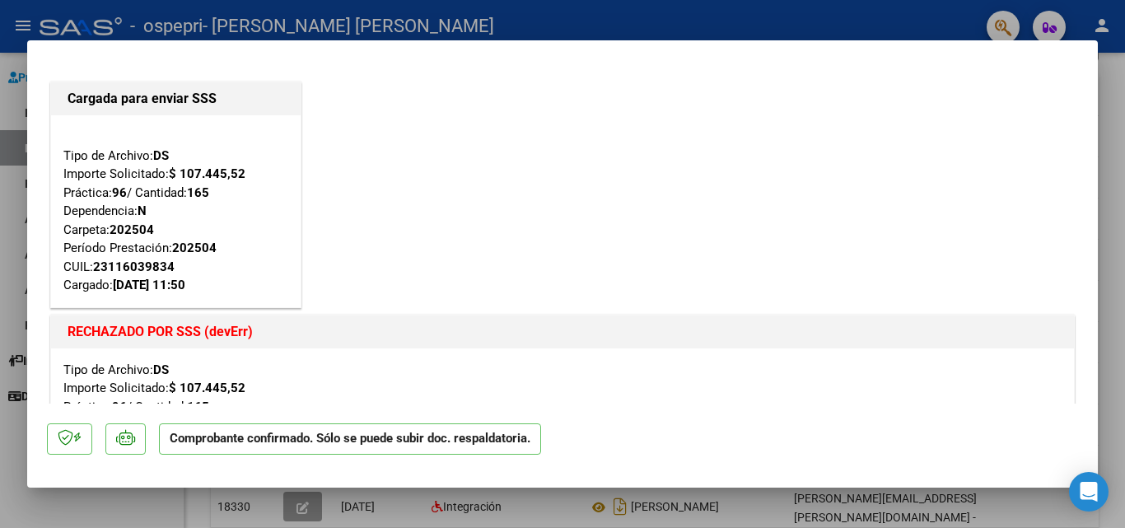
click at [0, 237] on div at bounding box center [562, 264] width 1125 height 528
type input "$ 0,00"
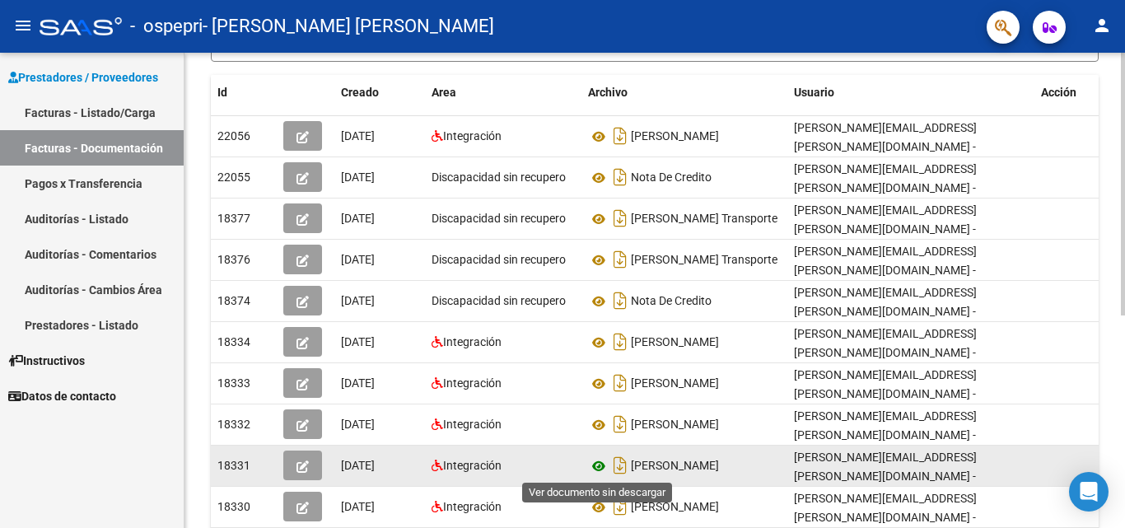
click at [596, 467] on icon at bounding box center [598, 466] width 21 height 20
click at [312, 461] on button "button" at bounding box center [302, 466] width 39 height 30
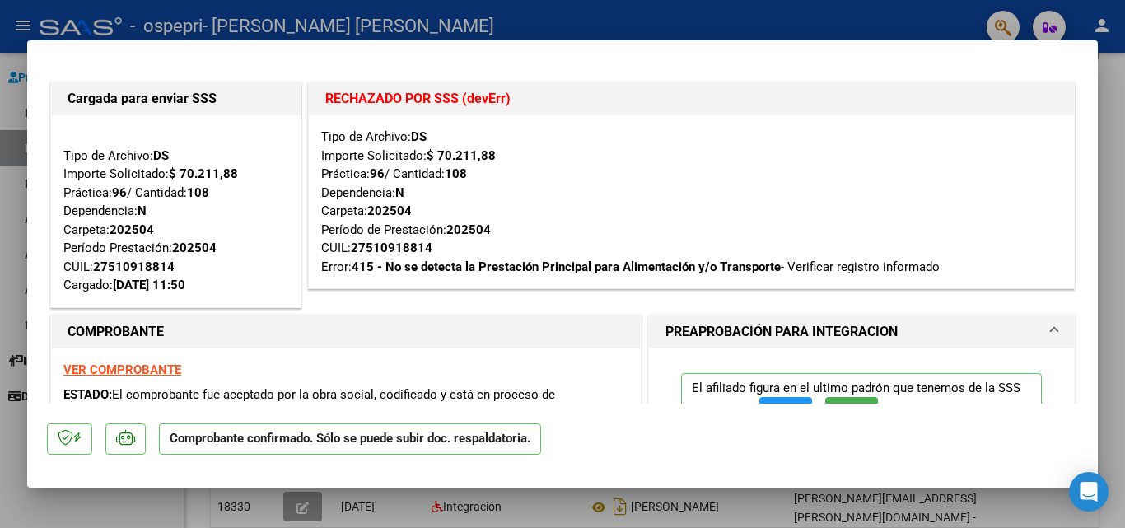
click at [0, 253] on div at bounding box center [562, 264] width 1125 height 528
type input "$ 0,00"
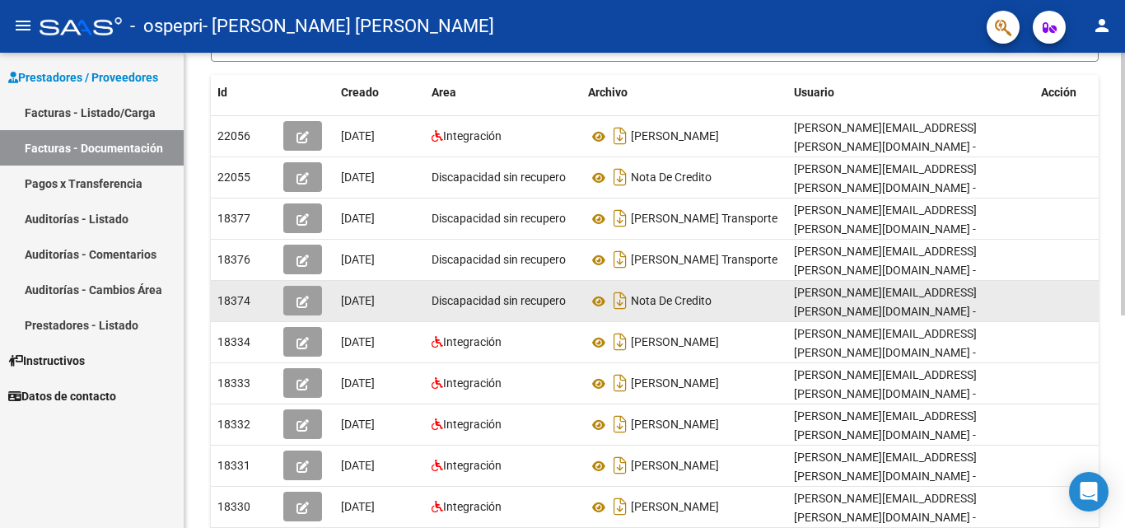
click at [426, 286] on datatable-body-cell "Discapacidad sin recupero" at bounding box center [503, 301] width 157 height 40
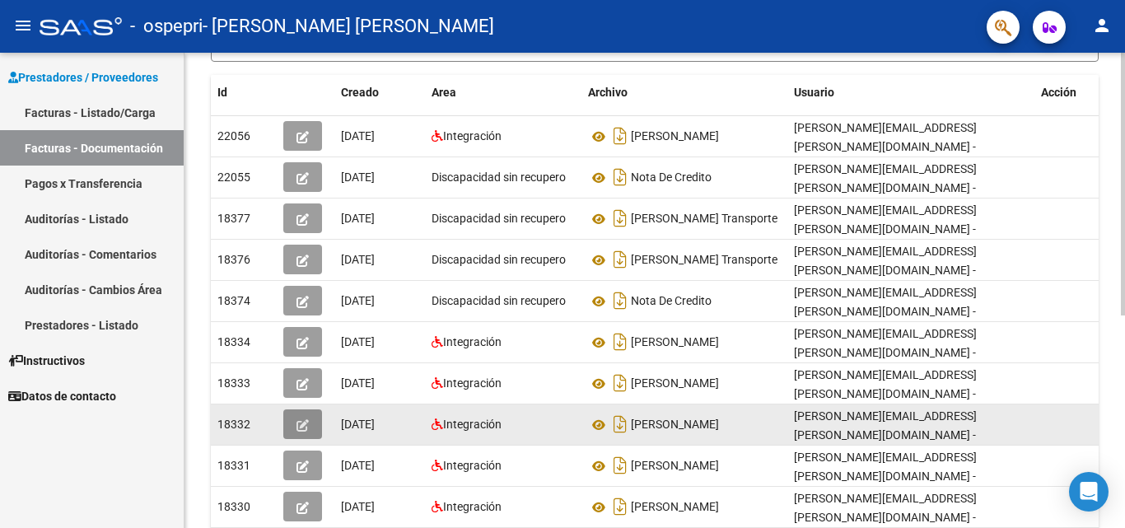
click at [311, 430] on button "button" at bounding box center [302, 424] width 39 height 30
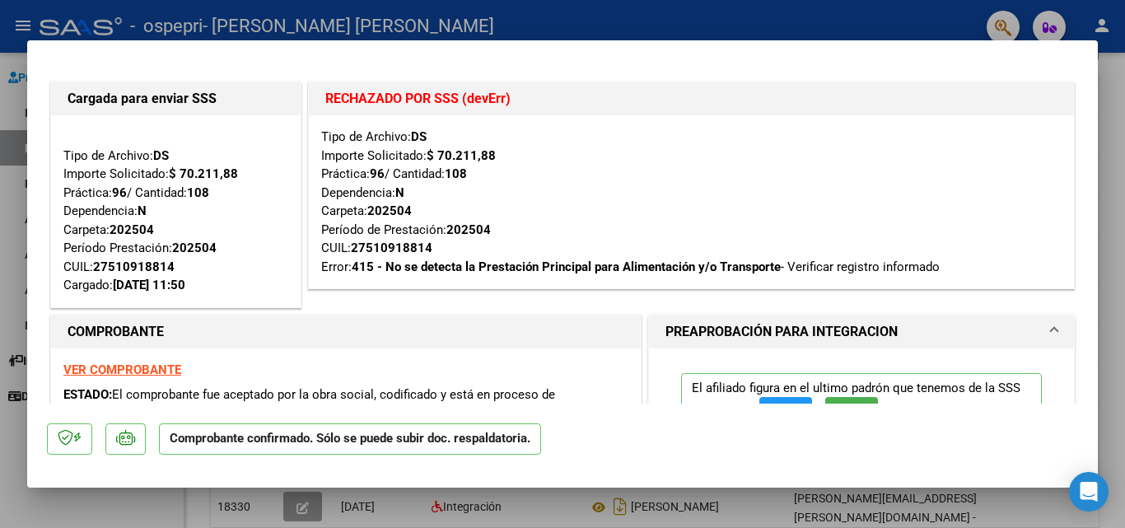
click at [0, 340] on div at bounding box center [562, 264] width 1125 height 528
type input "$ 0,00"
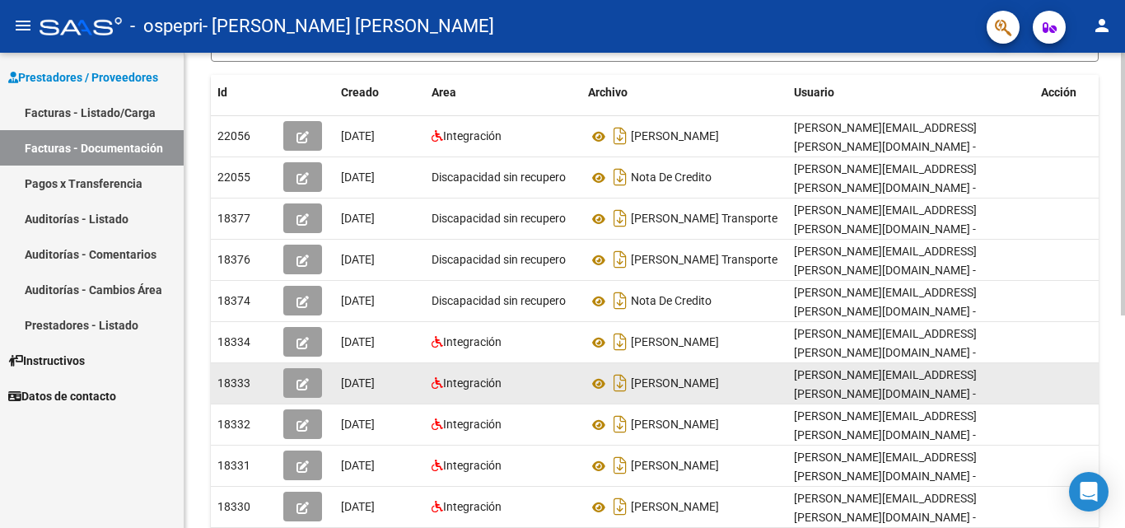
click at [302, 385] on icon "button" at bounding box center [303, 384] width 12 height 12
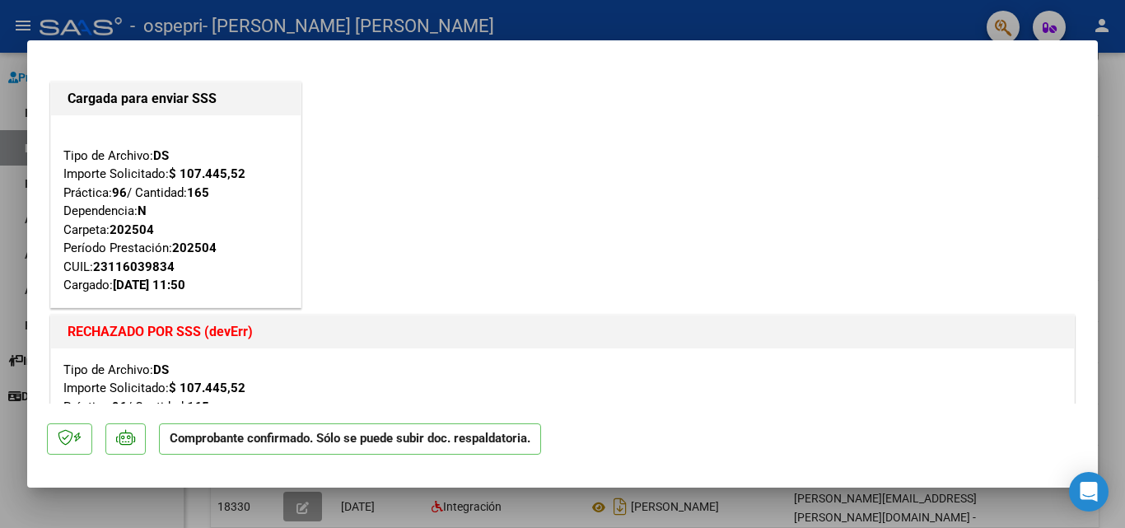
click at [26, 236] on div at bounding box center [562, 264] width 1125 height 528
type input "$ 0,00"
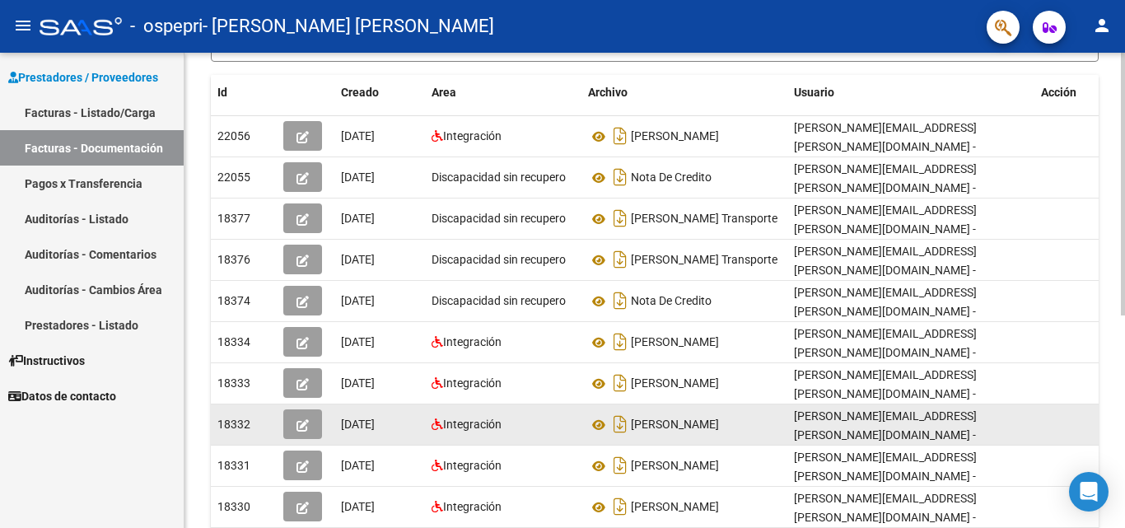
click at [297, 428] on icon "button" at bounding box center [303, 425] width 12 height 12
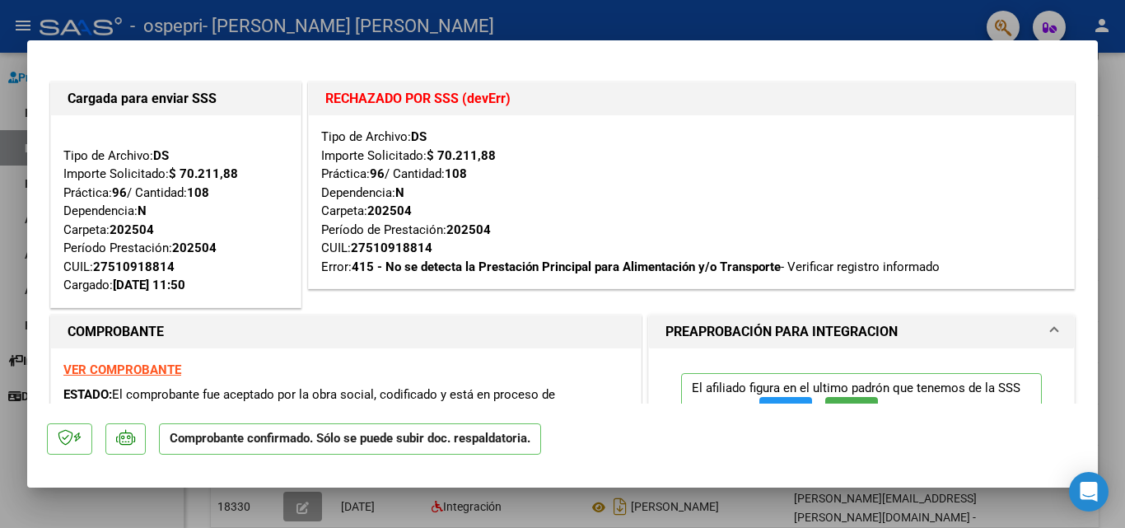
type input "$ 0,00"
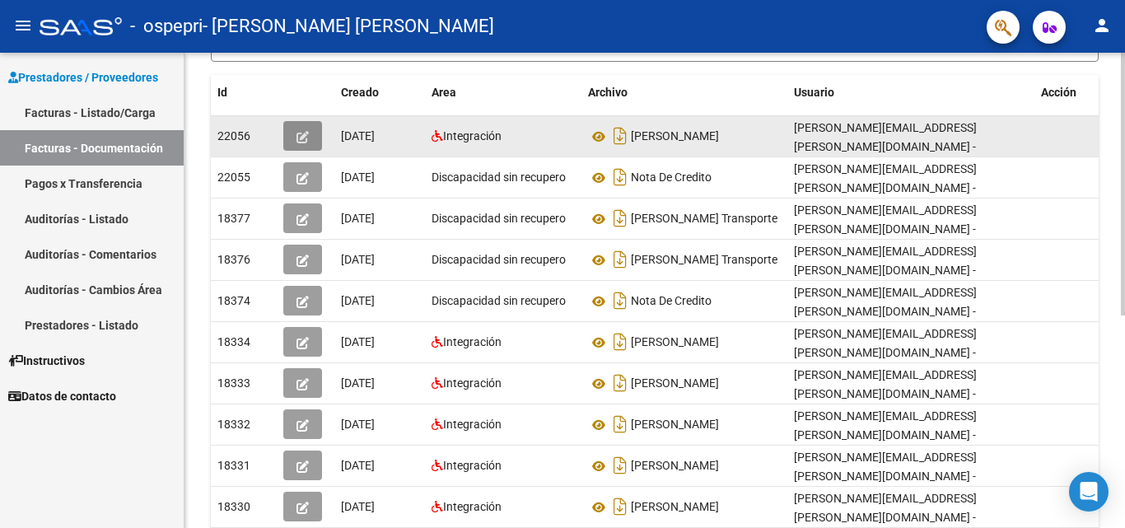
click at [301, 144] on button "button" at bounding box center [302, 136] width 39 height 30
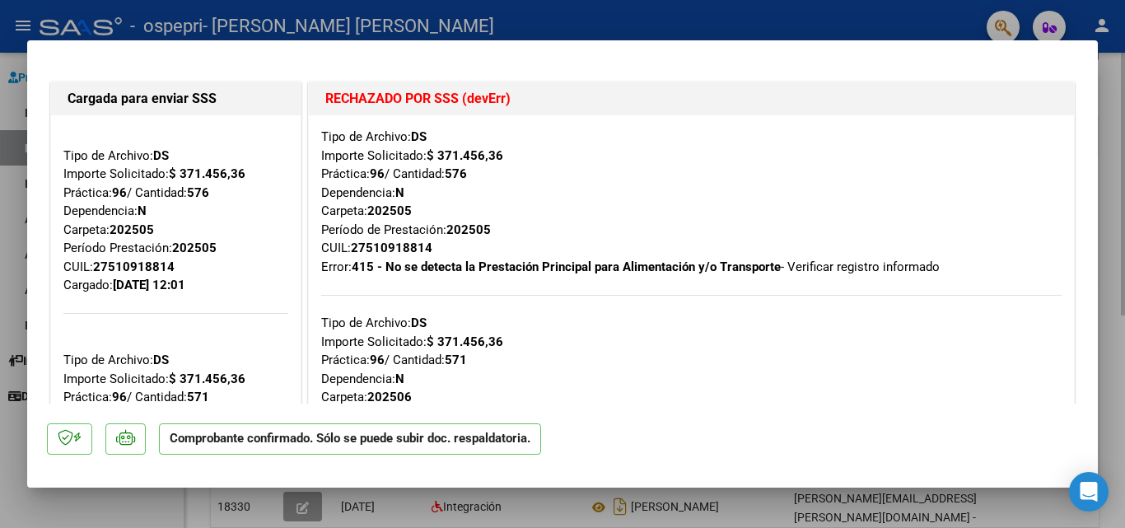
type input "$ 0,00"
